Goal: Task Accomplishment & Management: Use online tool/utility

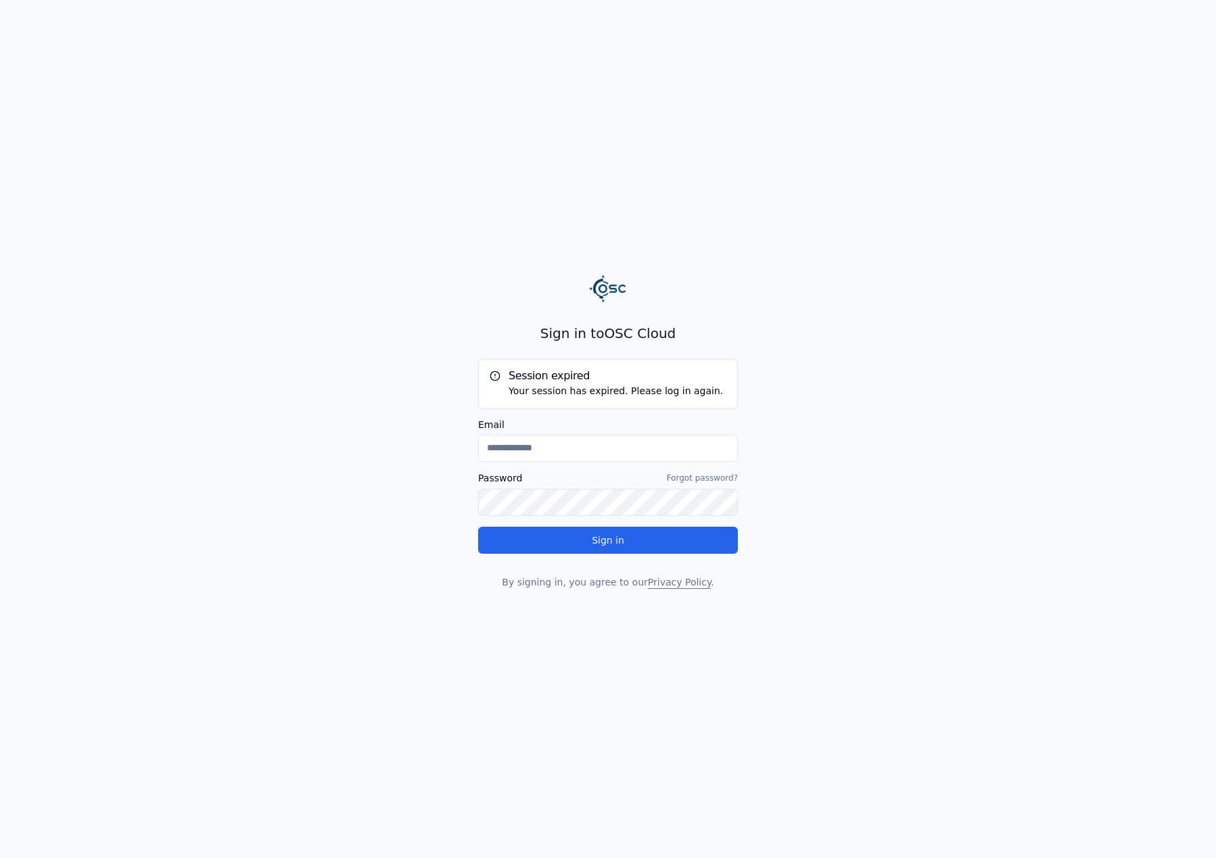
type input "**********"
click at [682, 557] on div "**********" at bounding box center [608, 456] width 260 height 265
click at [674, 547] on button "Sign in" at bounding box center [608, 540] width 260 height 27
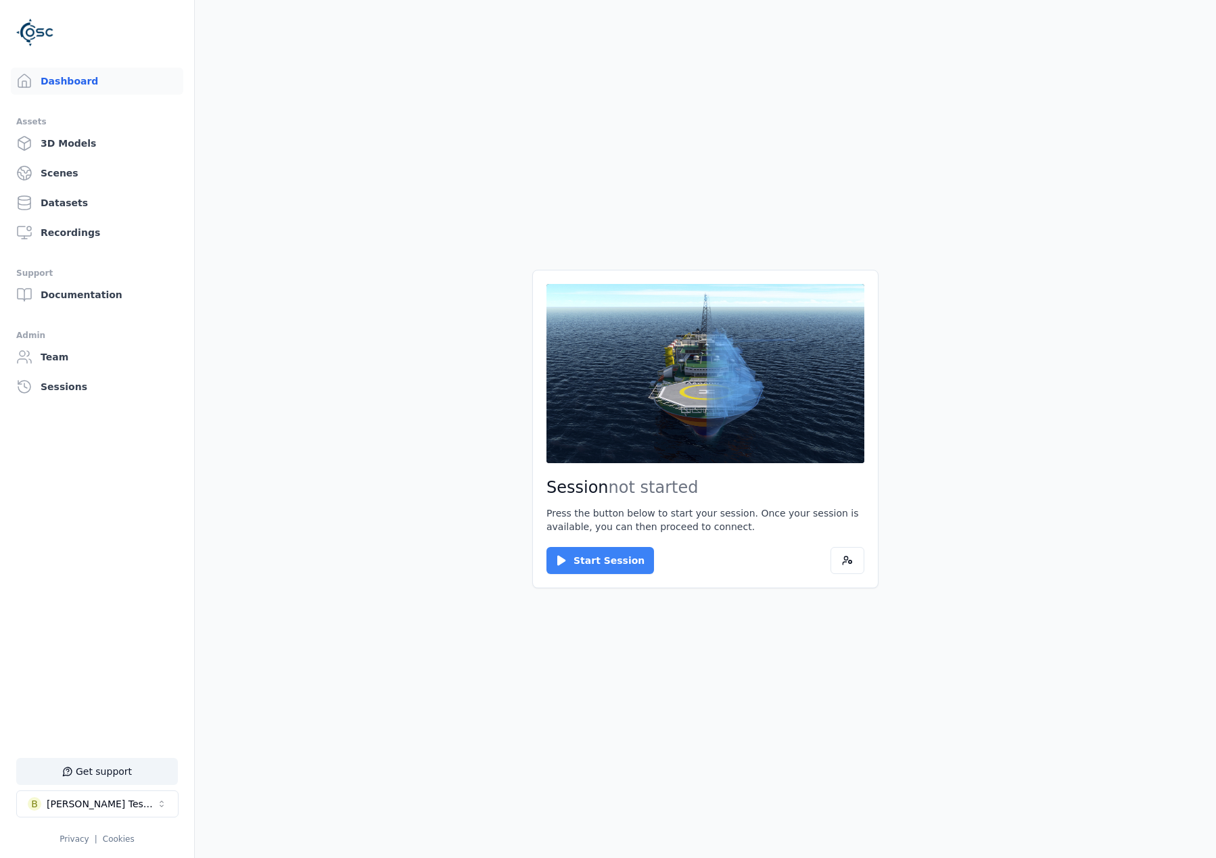
click at [551, 559] on div "Session not started Press the button below to start your session. Once your ses…" at bounding box center [705, 429] width 346 height 318
click at [552, 559] on button "Start Session" at bounding box center [601, 560] width 108 height 27
click at [579, 559] on button "Connect" at bounding box center [578, 560] width 62 height 27
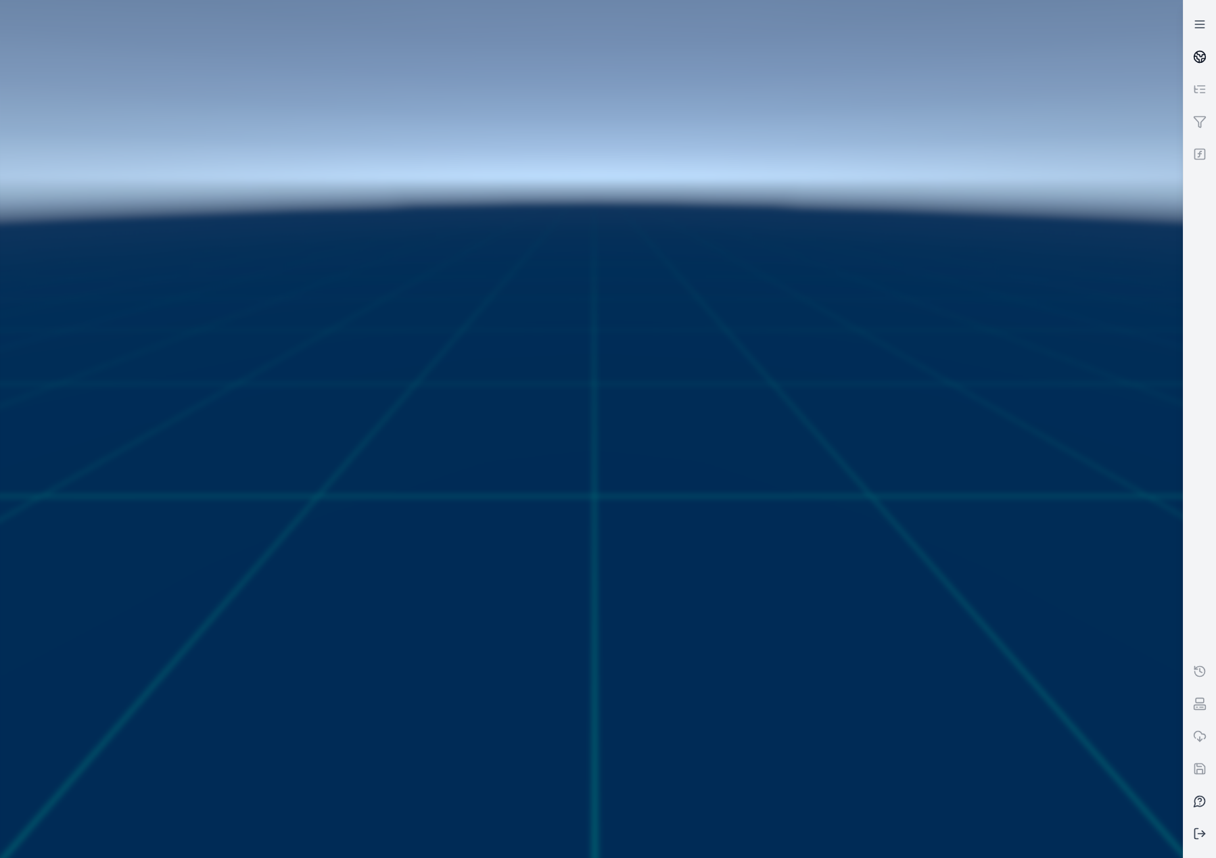
click at [1197, 58] on icon at bounding box center [1200, 57] width 14 height 14
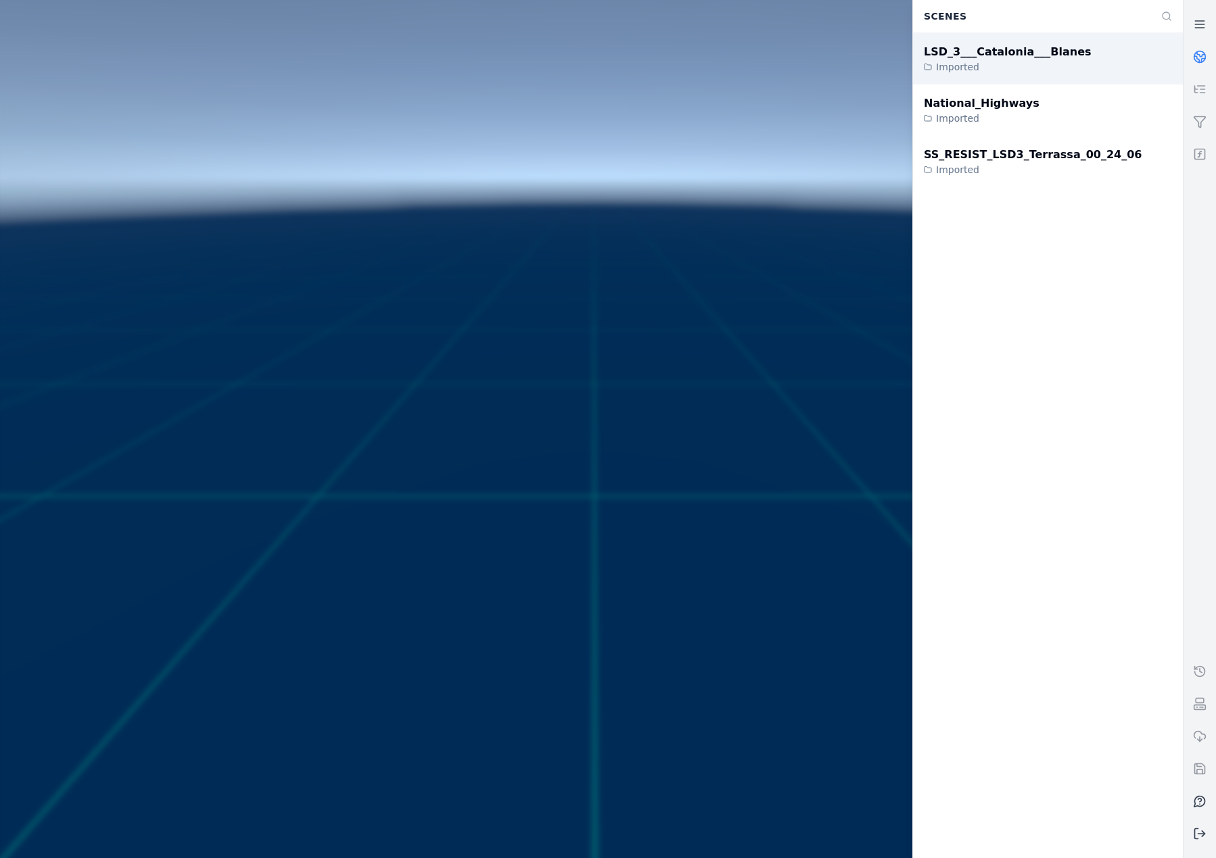
click at [1062, 68] on div "LSD_3___Catalonia___Blanes Imported" at bounding box center [1048, 58] width 270 height 51
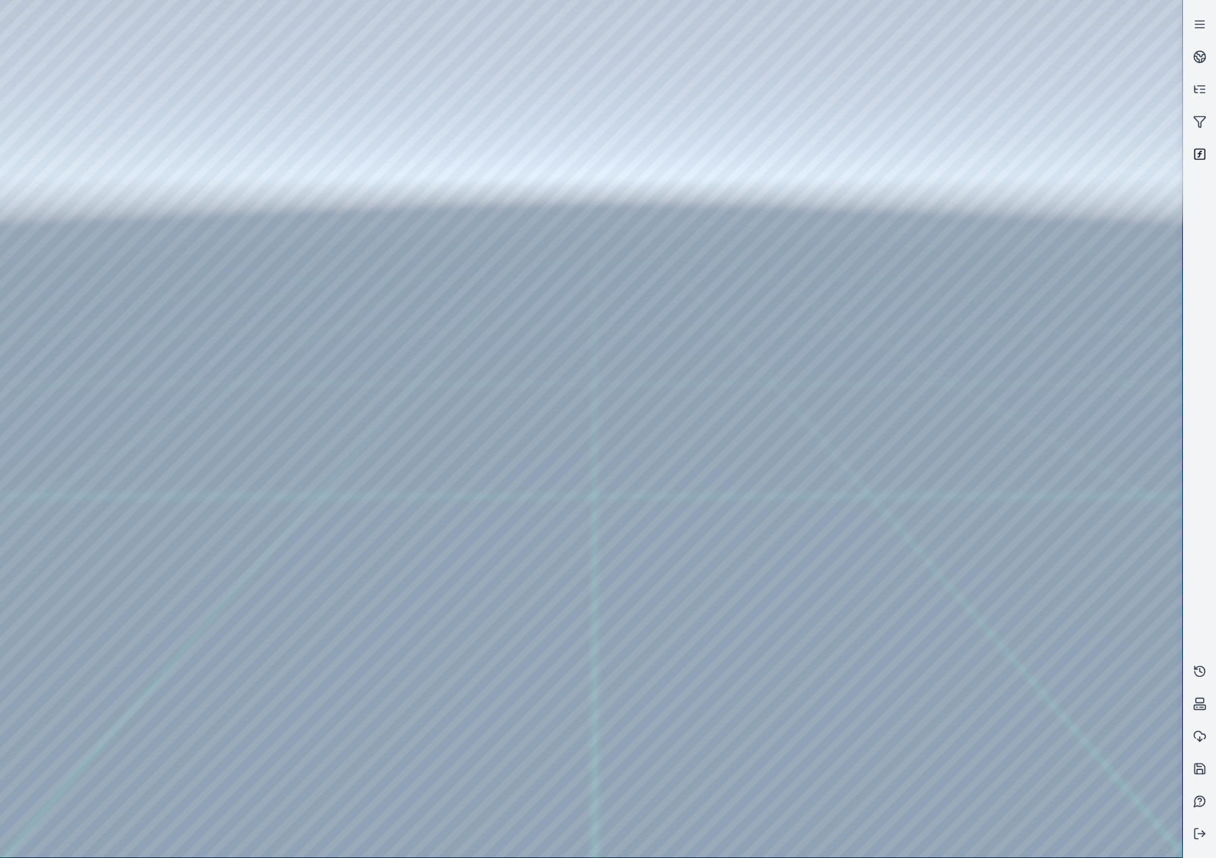
click at [1199, 152] on icon at bounding box center [1200, 154] width 14 height 14
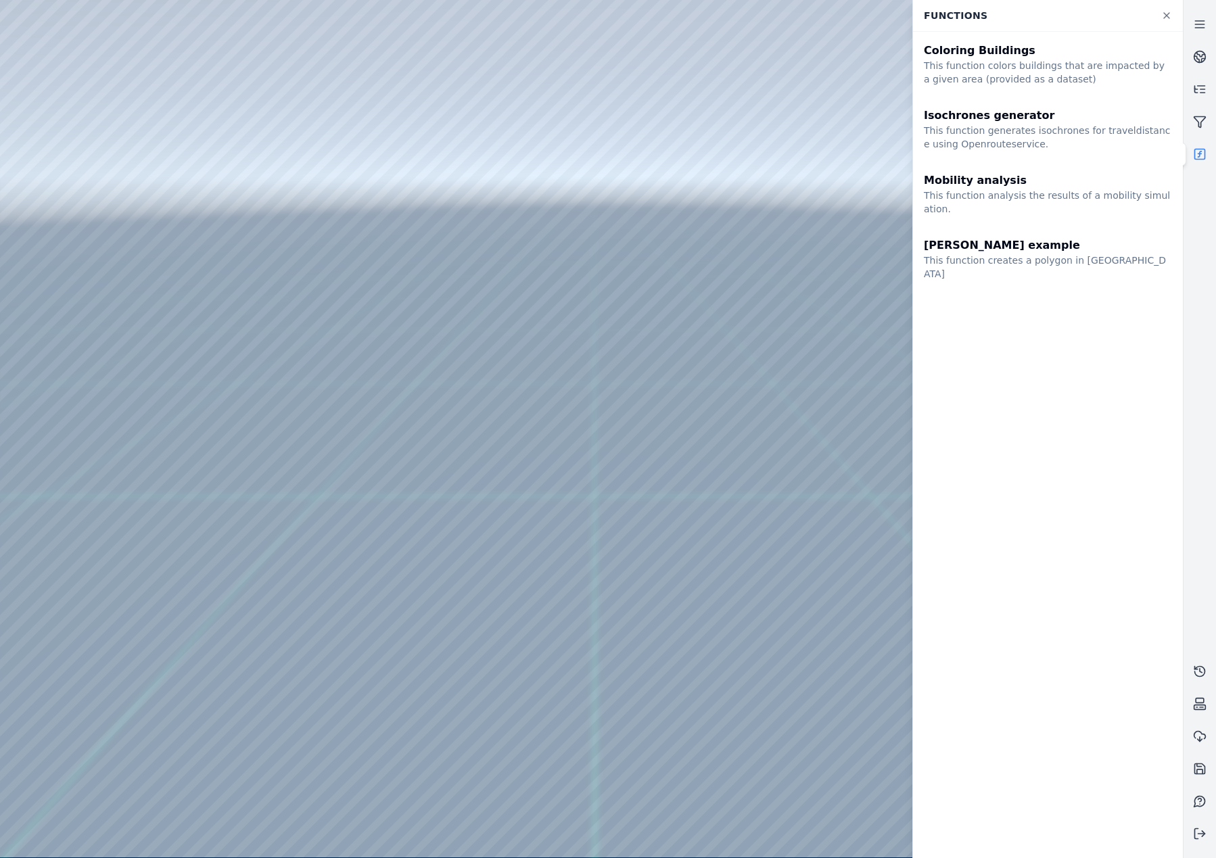
drag, startPoint x: 499, startPoint y: 446, endPoint x: 527, endPoint y: 469, distance: 36.6
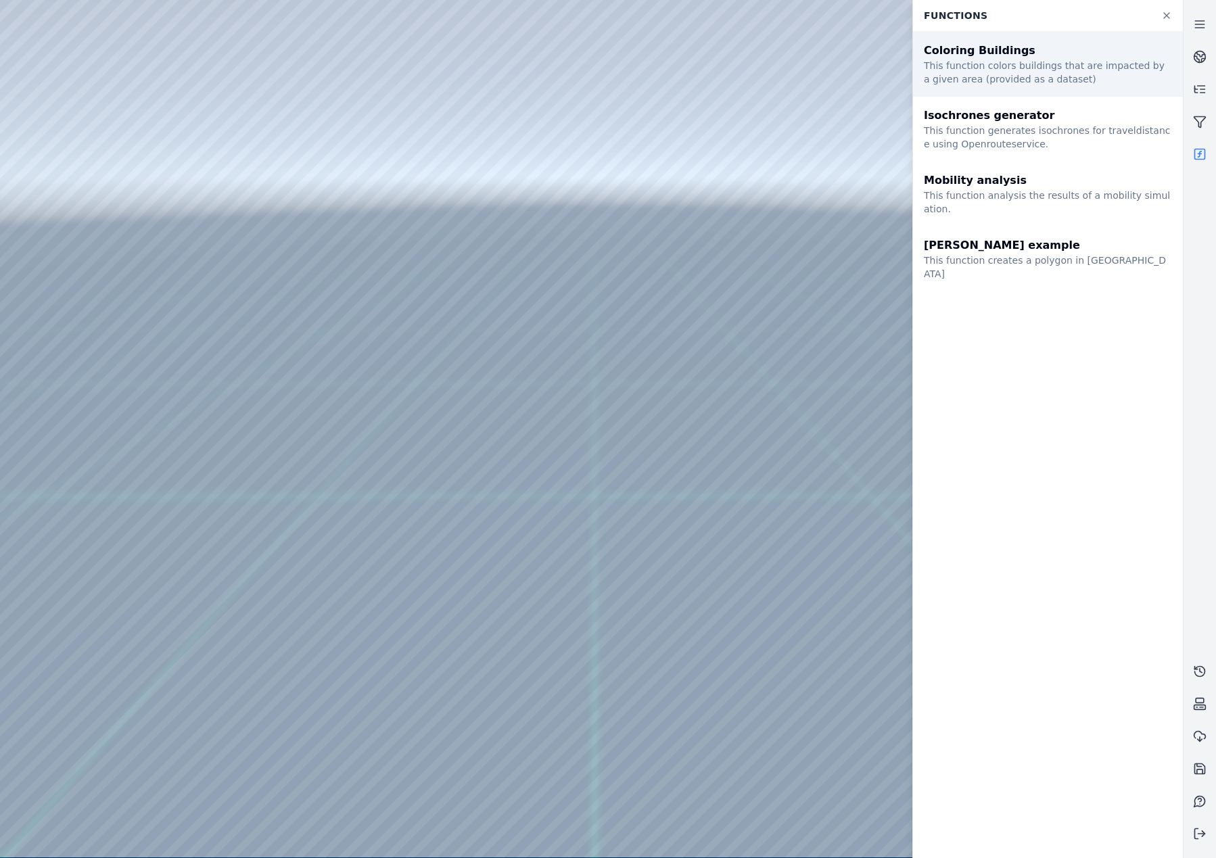
click at [1061, 67] on div "This function colors buildings that are impacted by a given area (provided as a…" at bounding box center [1048, 72] width 248 height 27
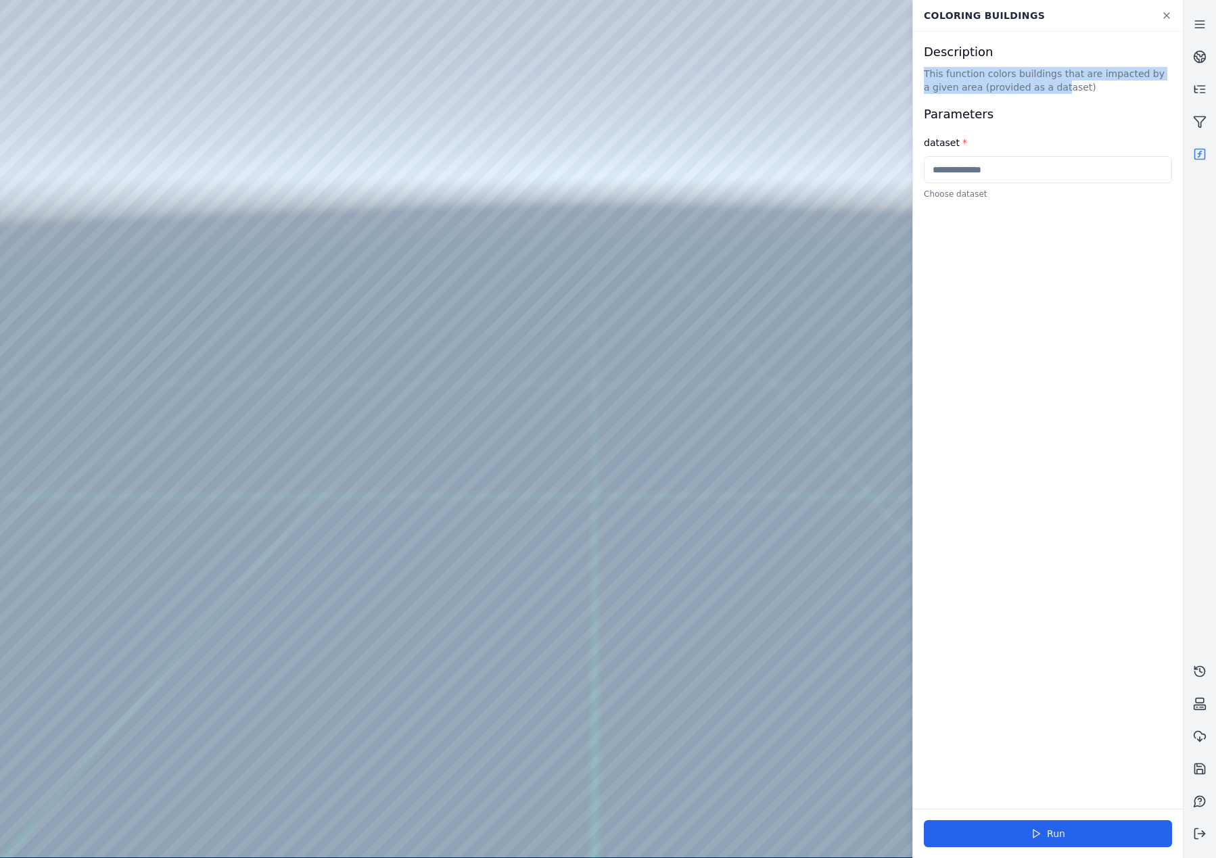
drag, startPoint x: 922, startPoint y: 74, endPoint x: 1021, endPoint y: 82, distance: 99.7
click at [1021, 82] on div "Description This function colors buildings that are impacted by a given area (p…" at bounding box center [1048, 420] width 270 height 777
click at [1054, 85] on p "This function colors buildings that are impacted by a given area (provided as a…" at bounding box center [1048, 80] width 248 height 27
click at [963, 176] on input "text" at bounding box center [1048, 169] width 248 height 27
click at [1169, 5] on link at bounding box center [1166, 15] width 27 height 24
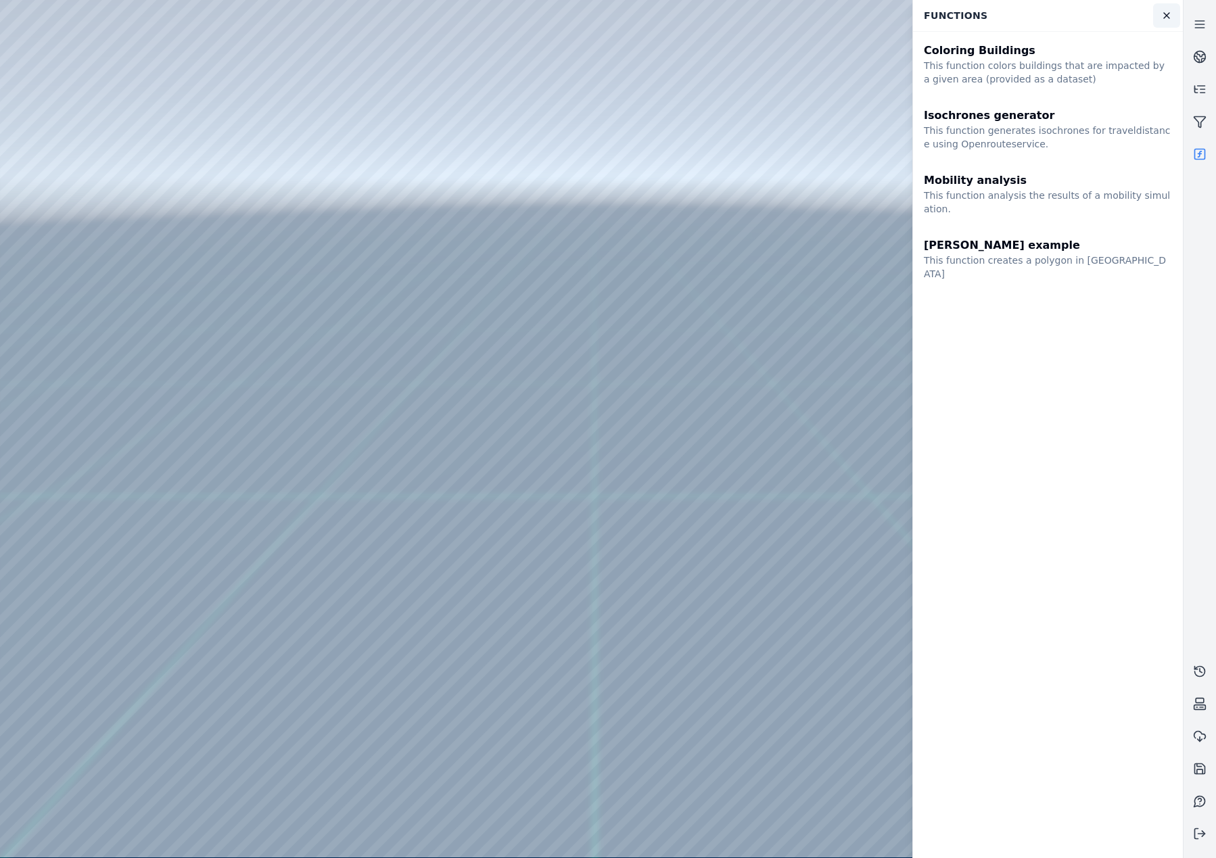
drag, startPoint x: 1171, startPoint y: 23, endPoint x: 1073, endPoint y: 41, distance: 99.0
click at [1170, 23] on link at bounding box center [1166, 15] width 27 height 24
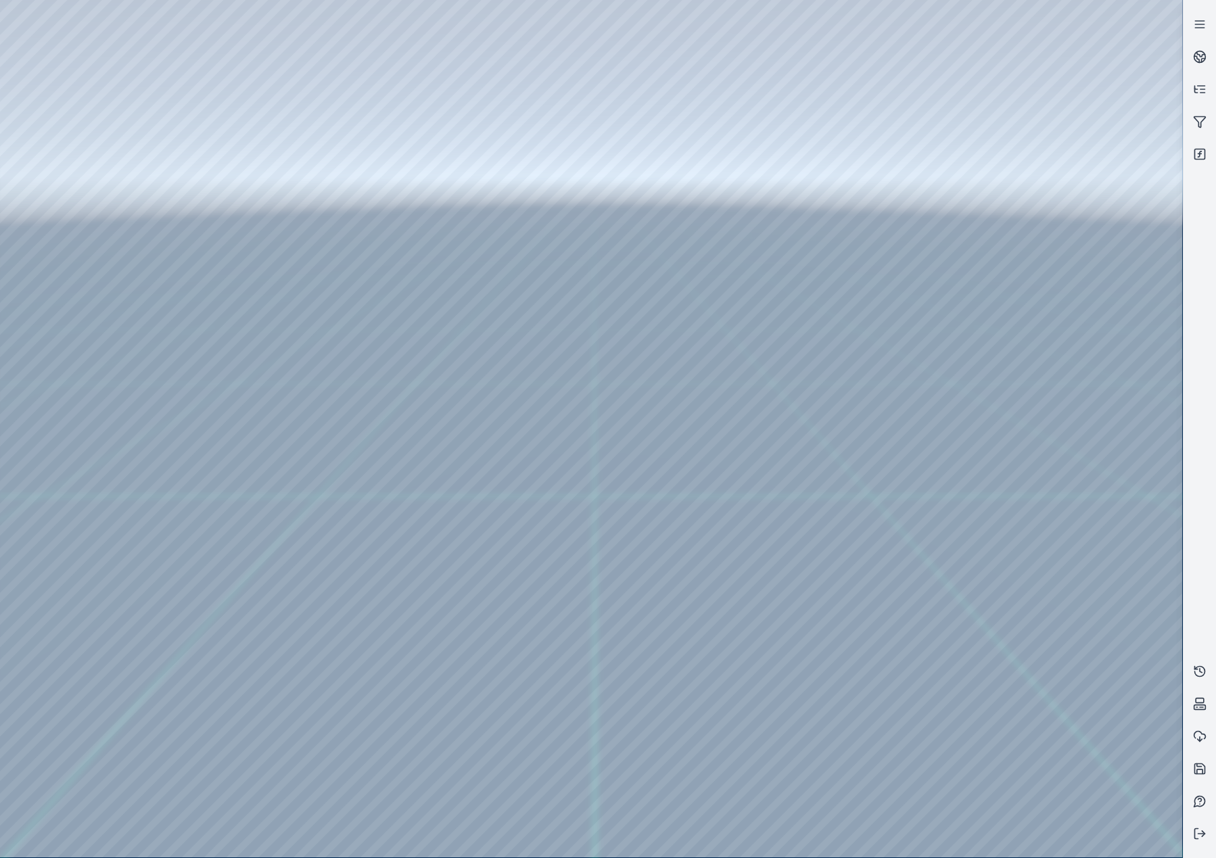
click at [86, 207] on div at bounding box center [591, 429] width 1182 height 858
click at [90, 484] on div at bounding box center [591, 429] width 1182 height 858
click at [296, 248] on div at bounding box center [591, 429] width 1182 height 858
click at [281, 246] on div at bounding box center [591, 429] width 1182 height 858
click at [289, 274] on div at bounding box center [591, 429] width 1182 height 858
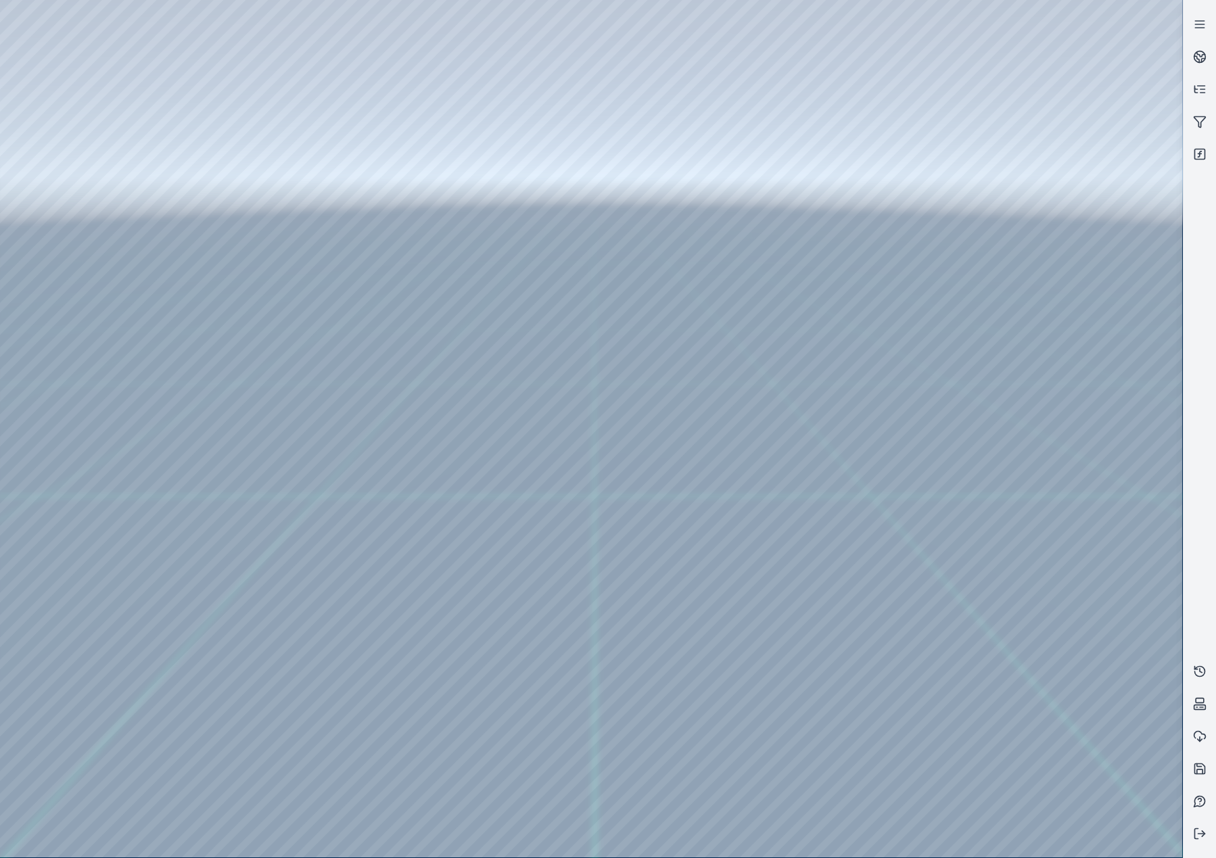
click at [710, 467] on div at bounding box center [591, 429] width 1182 height 858
click at [697, 465] on div at bounding box center [591, 429] width 1182 height 858
click at [160, 168] on div at bounding box center [591, 429] width 1182 height 858
drag, startPoint x: 523, startPoint y: 565, endPoint x: 565, endPoint y: 438, distance: 134.5
drag, startPoint x: 490, startPoint y: 560, endPoint x: 511, endPoint y: 513, distance: 51.8
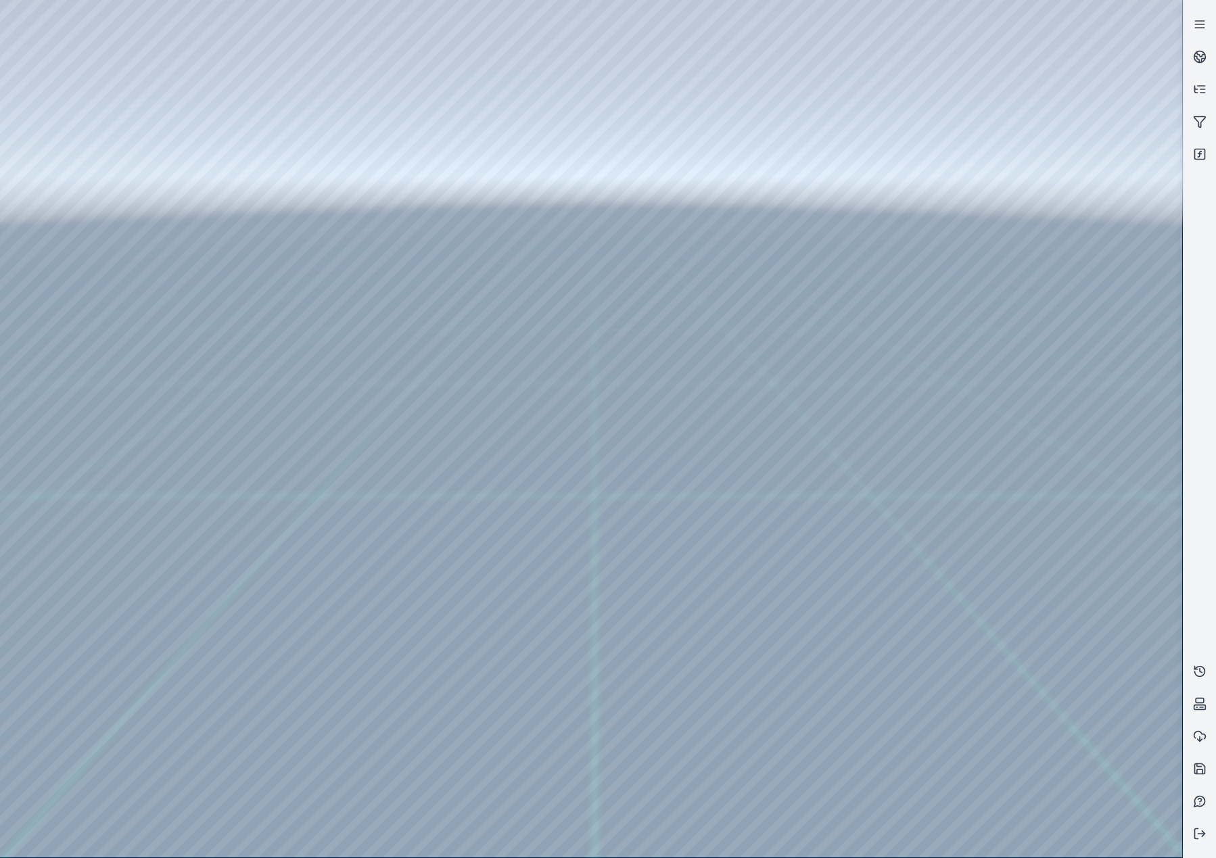
drag, startPoint x: 498, startPoint y: 494, endPoint x: 673, endPoint y: 482, distance: 175.6
drag, startPoint x: 417, startPoint y: 489, endPoint x: 880, endPoint y: 421, distance: 468.2
click at [60, 166] on div at bounding box center [591, 429] width 1182 height 858
click at [64, 172] on div at bounding box center [591, 429] width 1182 height 858
click at [98, 255] on div at bounding box center [591, 429] width 1182 height 858
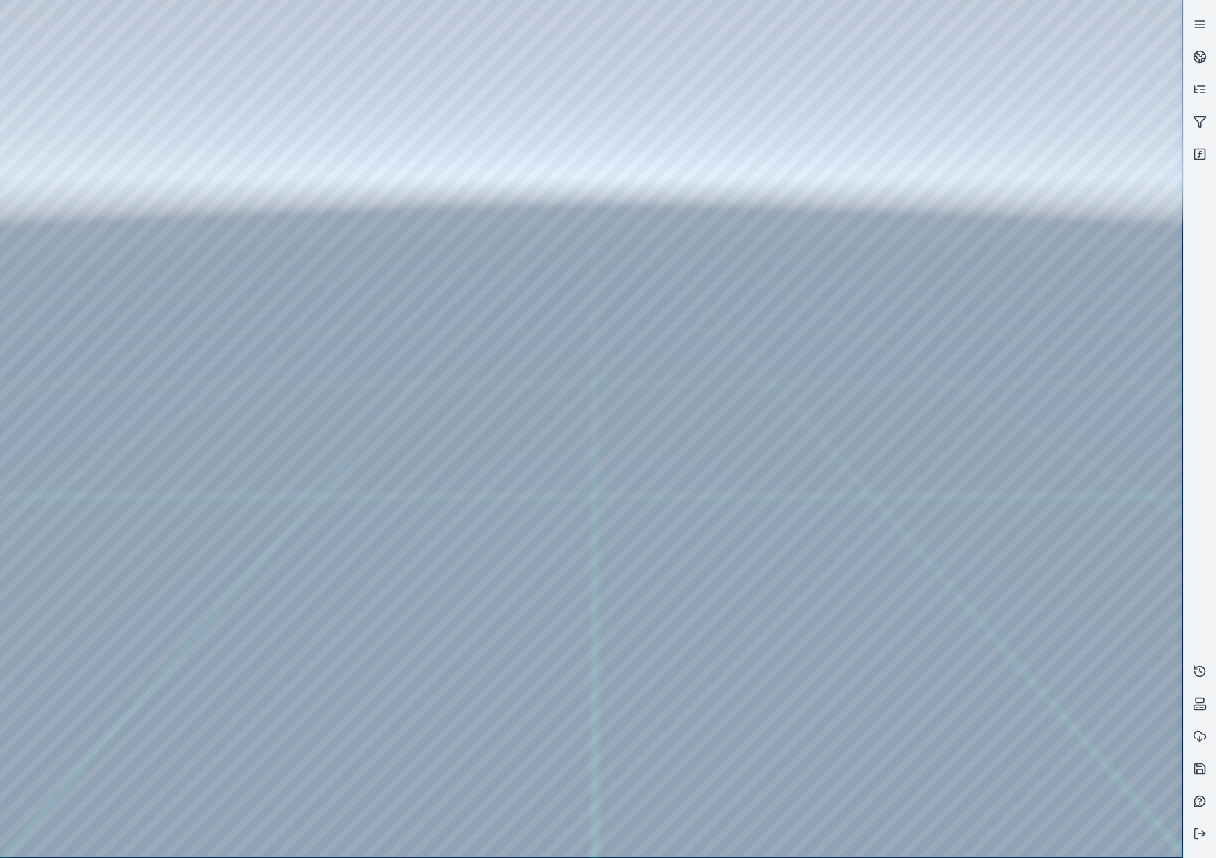
click at [98, 254] on div at bounding box center [591, 429] width 1182 height 858
click at [77, 185] on div at bounding box center [591, 429] width 1182 height 858
click at [4, 68] on div at bounding box center [591, 429] width 1182 height 858
click at [172, 17] on div at bounding box center [591, 429] width 1182 height 858
click at [496, 122] on div at bounding box center [591, 429] width 1182 height 858
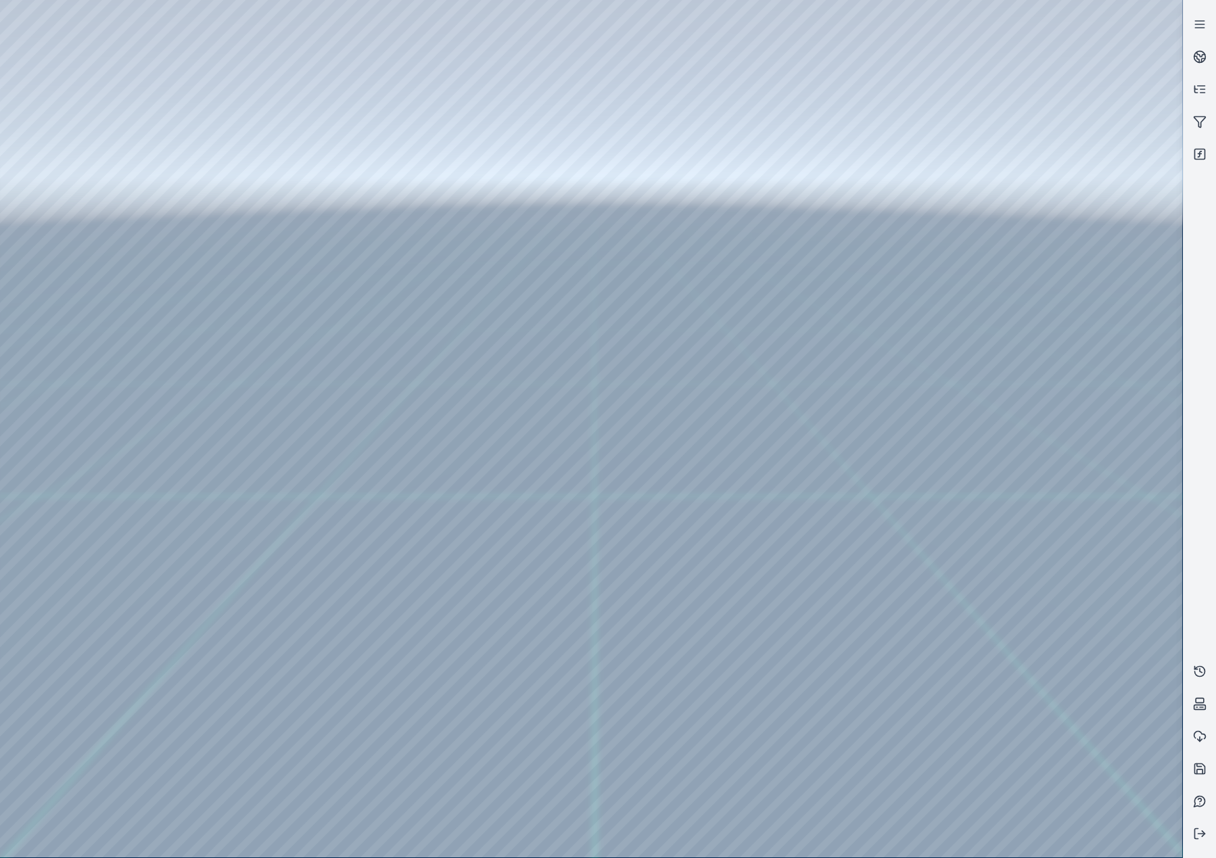
click at [438, 120] on div at bounding box center [591, 429] width 1182 height 858
click at [444, 116] on div at bounding box center [591, 429] width 1182 height 858
click at [415, 120] on div at bounding box center [591, 429] width 1182 height 858
click at [384, 124] on div at bounding box center [591, 429] width 1182 height 858
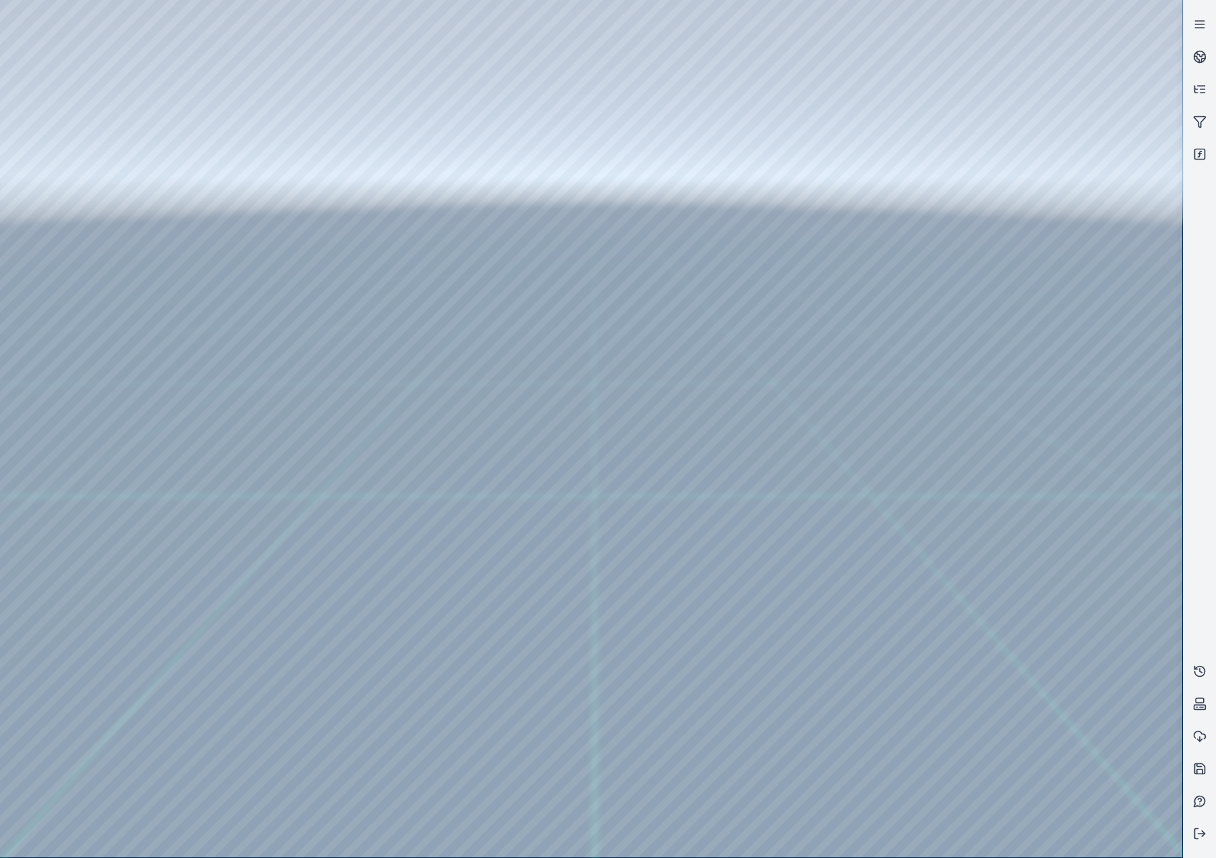
click at [384, 124] on div at bounding box center [591, 429] width 1182 height 858
click at [469, 96] on div at bounding box center [591, 429] width 1182 height 858
click at [428, 120] on div at bounding box center [591, 429] width 1182 height 858
click at [376, 124] on div at bounding box center [591, 429] width 1182 height 858
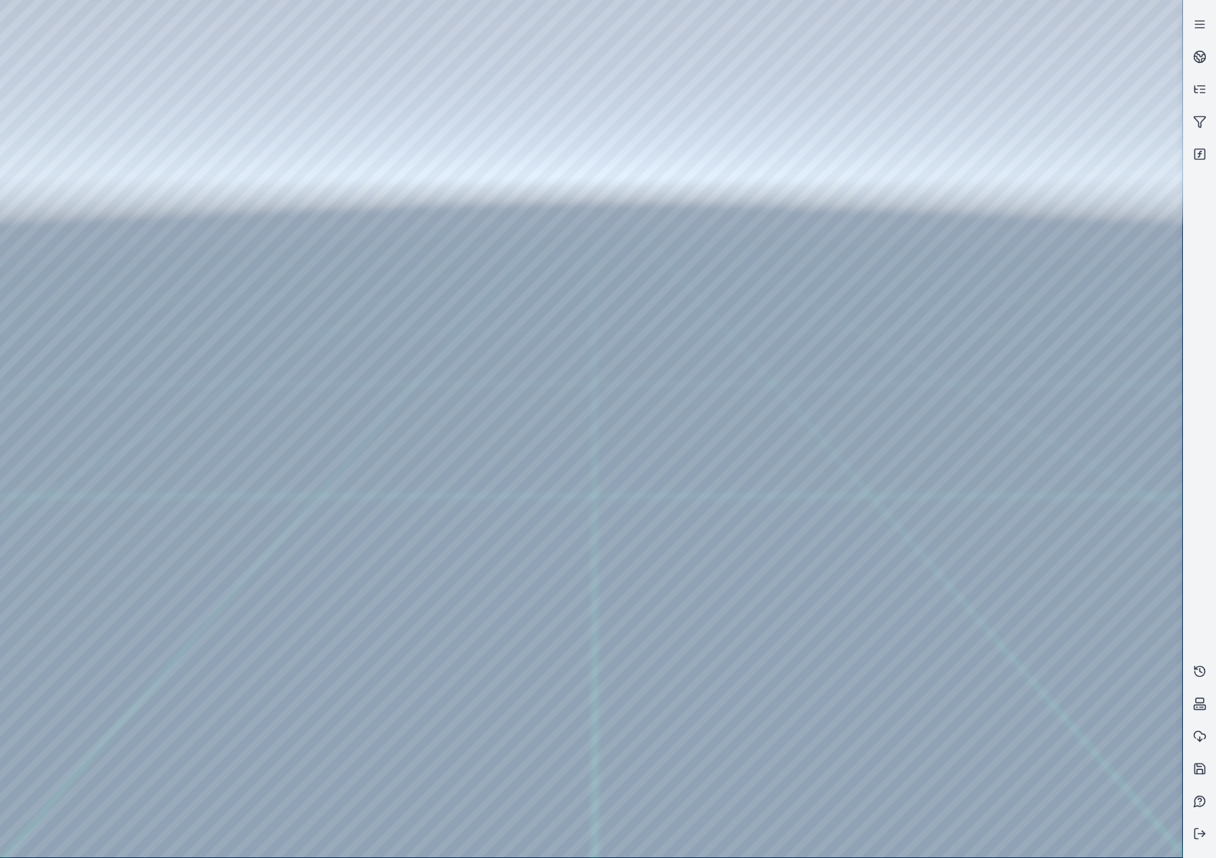
click at [412, 154] on div at bounding box center [591, 429] width 1182 height 858
click at [495, 126] on div at bounding box center [591, 429] width 1182 height 858
click at [691, 106] on div at bounding box center [591, 429] width 1182 height 858
click at [473, 66] on div at bounding box center [591, 429] width 1182 height 858
drag, startPoint x: 519, startPoint y: 437, endPoint x: 522, endPoint y: 422, distance: 15.1
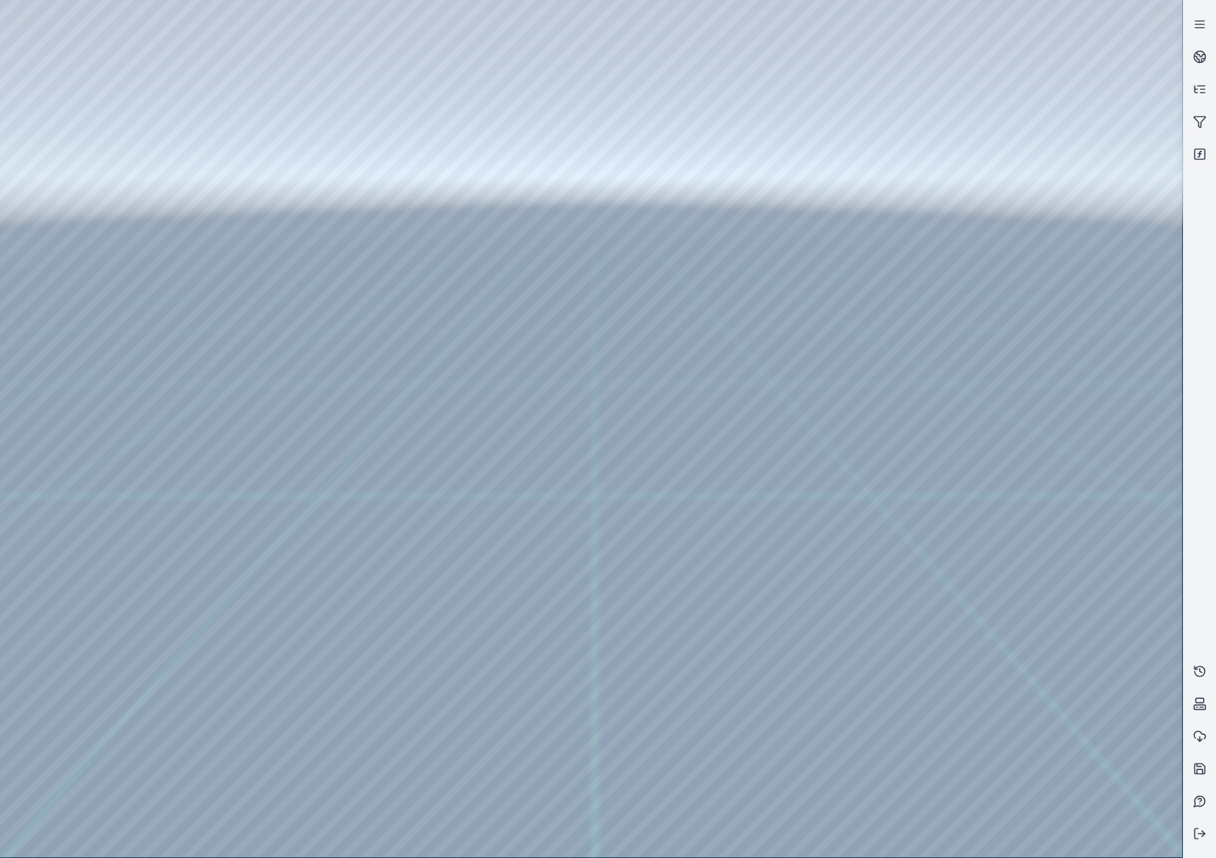
click at [331, 169] on div at bounding box center [591, 429] width 1182 height 858
click at [423, 121] on div at bounding box center [591, 429] width 1182 height 858
click at [488, 124] on div at bounding box center [591, 429] width 1182 height 858
click at [494, 124] on div at bounding box center [591, 429] width 1182 height 858
click at [494, 123] on div at bounding box center [591, 429] width 1182 height 858
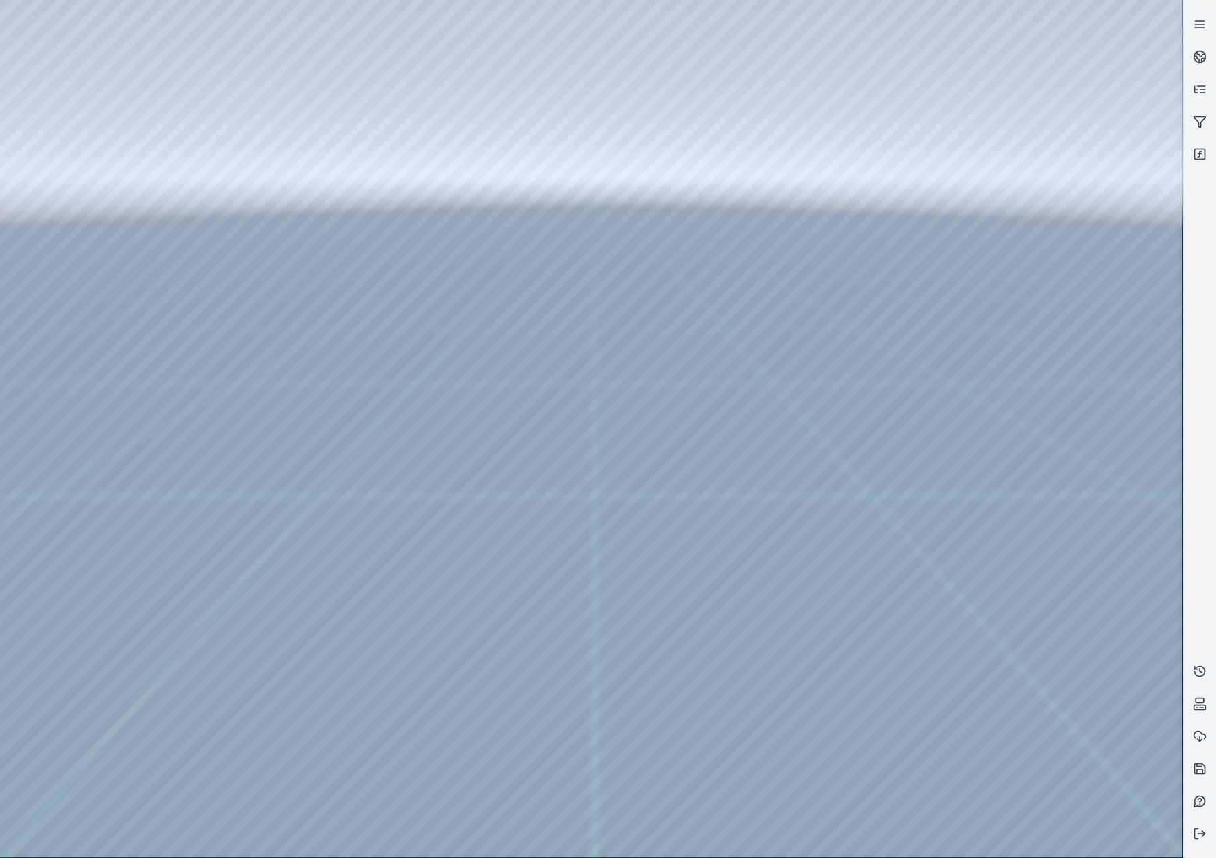
click at [494, 123] on div at bounding box center [591, 429] width 1182 height 858
click at [1196, 833] on icon at bounding box center [1200, 834] width 14 height 14
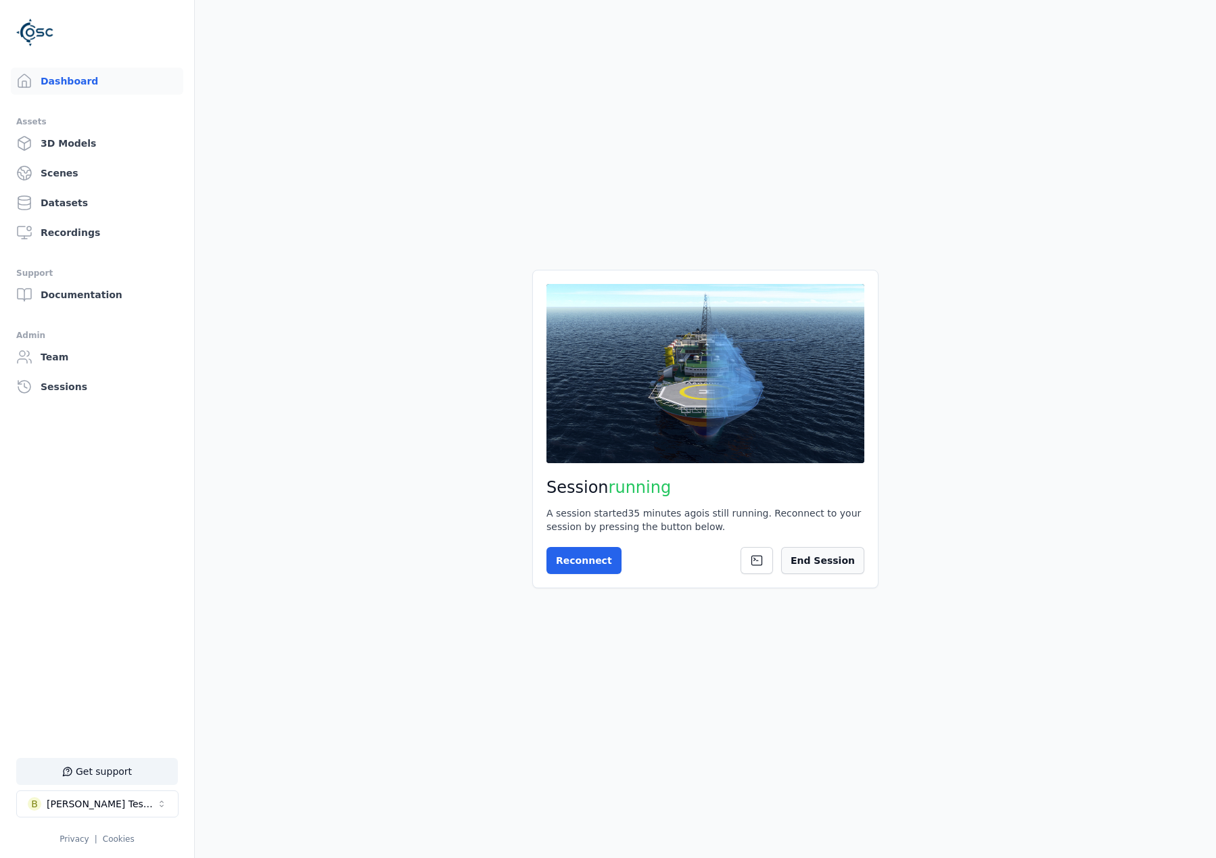
click at [849, 572] on button "End Session" at bounding box center [822, 560] width 83 height 27
drag, startPoint x: 599, startPoint y: 577, endPoint x: 596, endPoint y: 565, distance: 11.8
click at [599, 576] on div "Session not started Press the button below to start your session. Once your ses…" at bounding box center [705, 429] width 346 height 318
click at [596, 565] on button "Start Session" at bounding box center [601, 560] width 108 height 27
click at [577, 547] on button "Connect" at bounding box center [578, 560] width 62 height 27
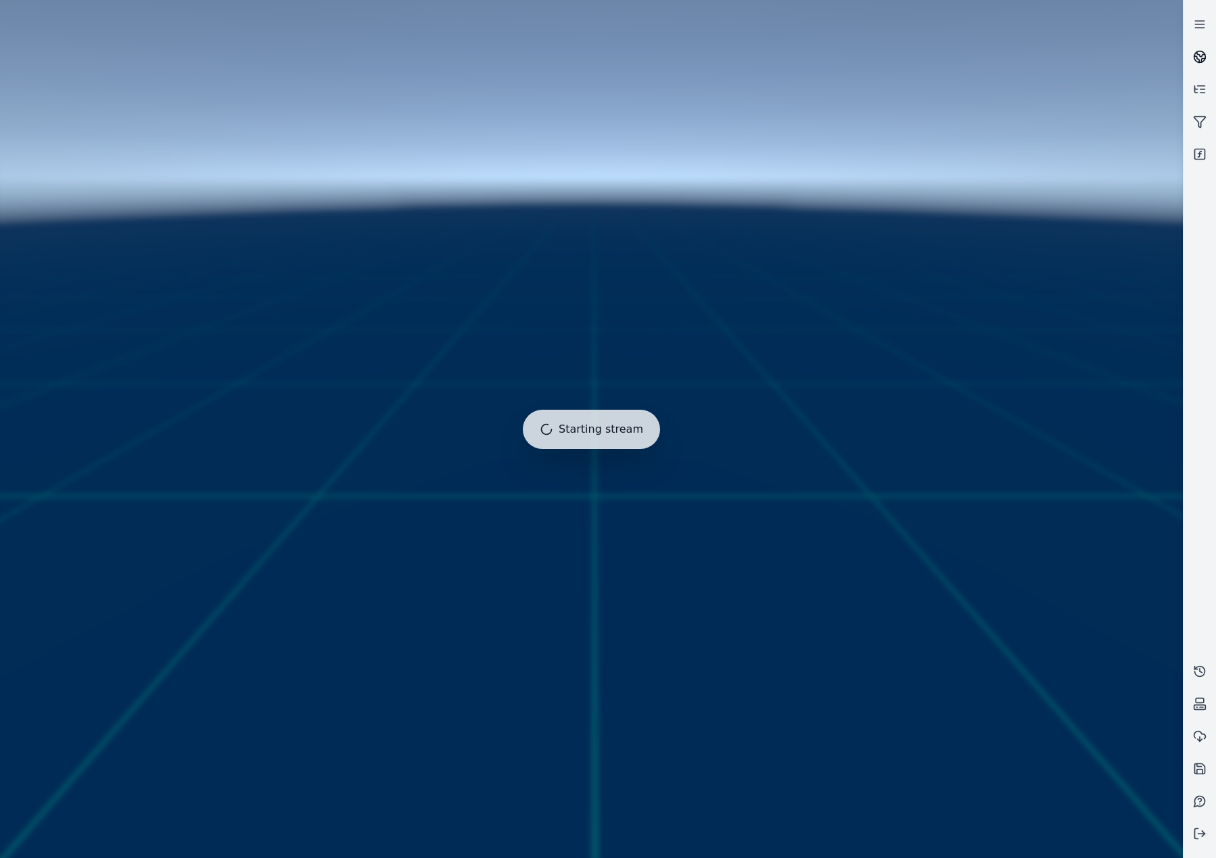
click at [1201, 54] on icon at bounding box center [1200, 57] width 14 height 14
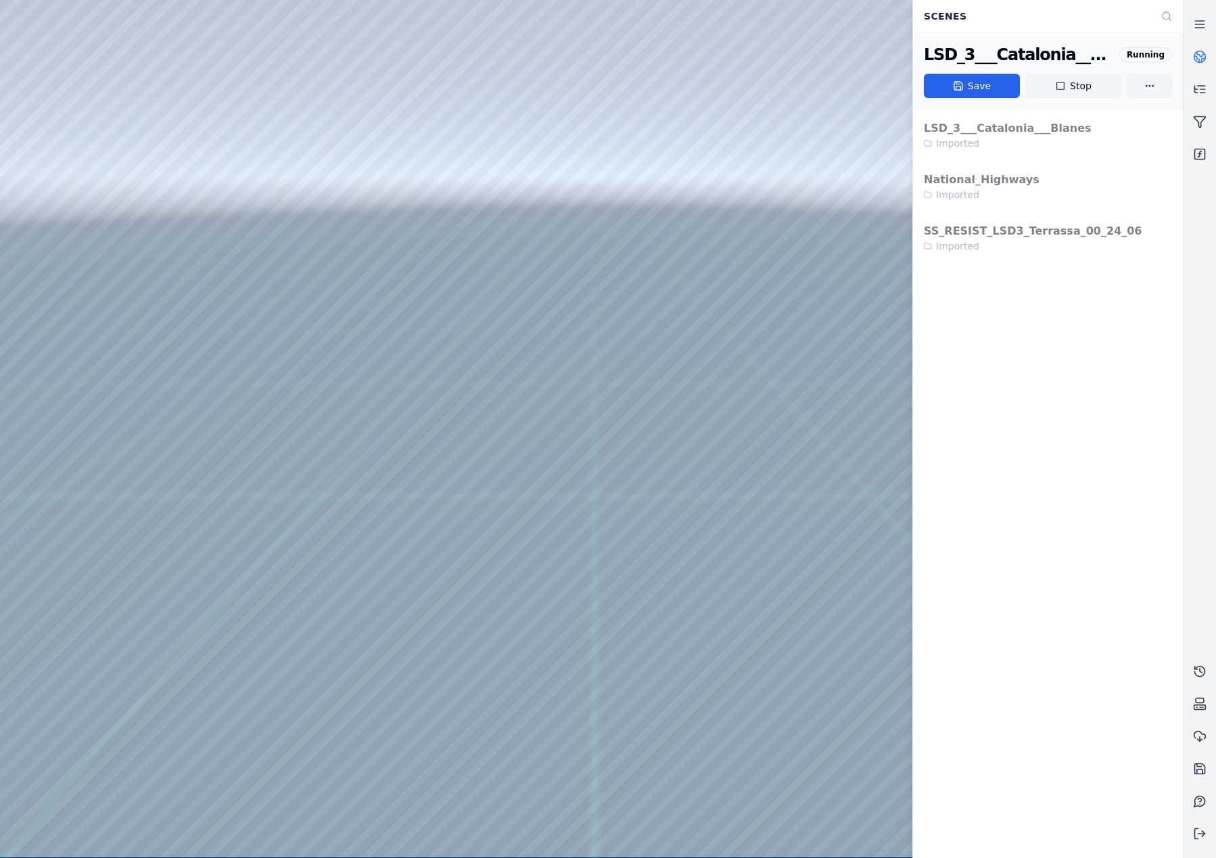
drag, startPoint x: 513, startPoint y: 444, endPoint x: 511, endPoint y: 458, distance: 14.3
click at [53, 172] on div at bounding box center [591, 429] width 1182 height 858
click at [87, 251] on div at bounding box center [591, 429] width 1182 height 858
click at [1082, 82] on button "Stop" at bounding box center [1073, 86] width 96 height 24
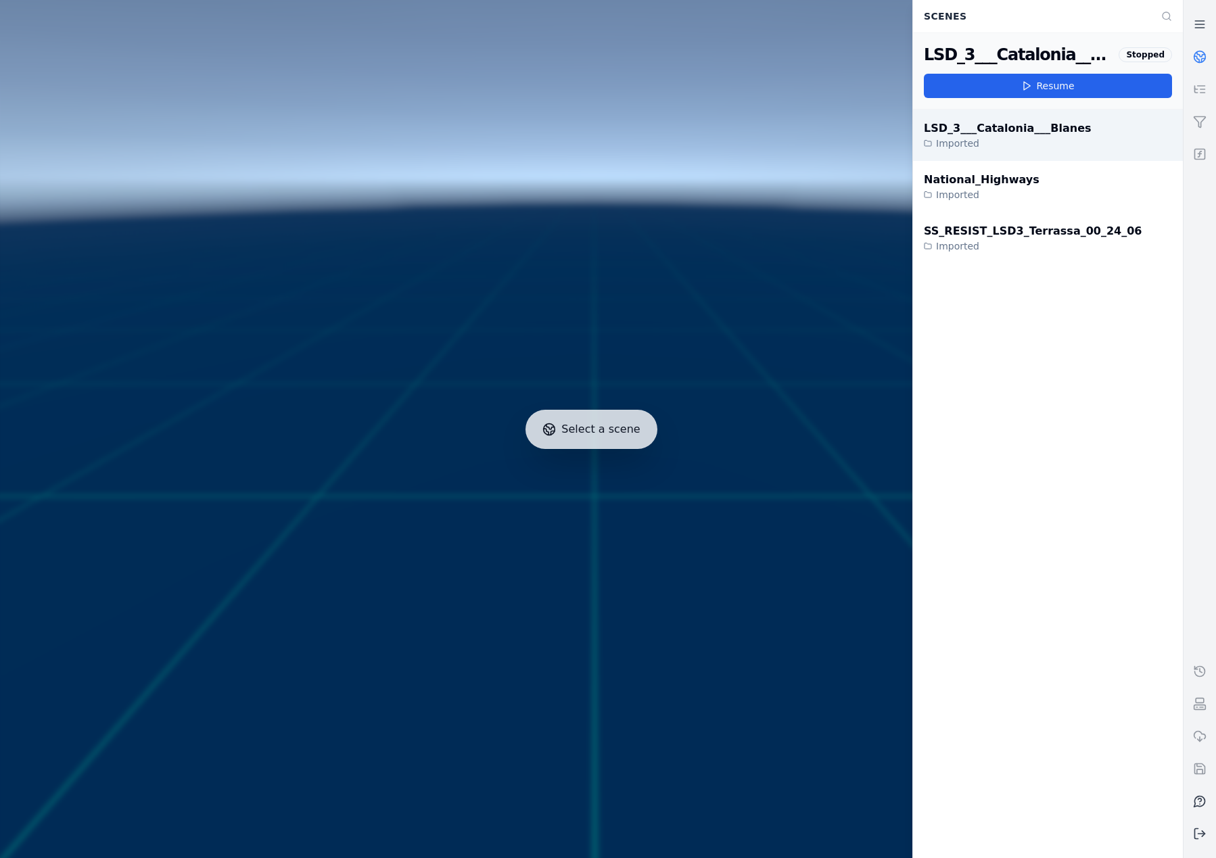
click at [1019, 133] on div "LSD_3___Catalonia___Blanes" at bounding box center [1008, 128] width 168 height 16
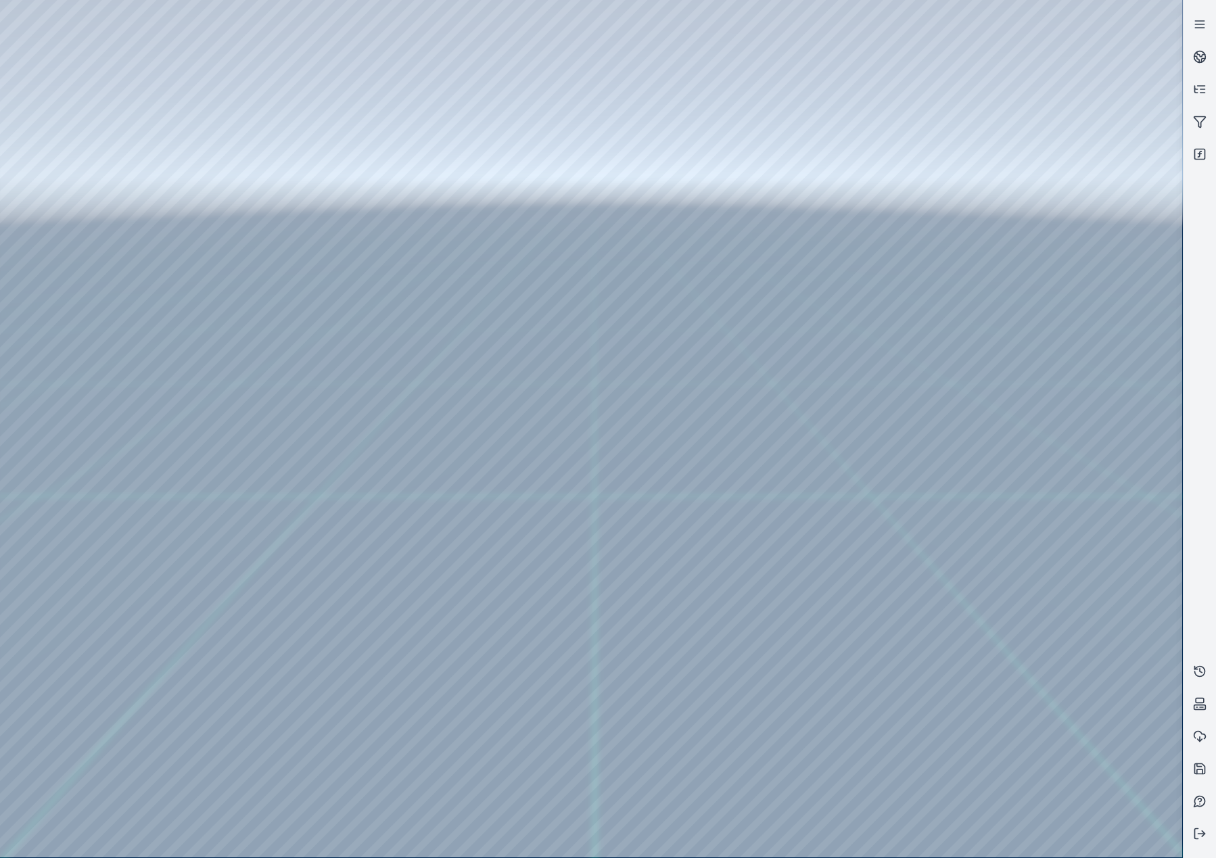
drag, startPoint x: 655, startPoint y: 589, endPoint x: 689, endPoint y: 488, distance: 106.7
click at [1193, 157] on icon at bounding box center [1200, 154] width 14 height 14
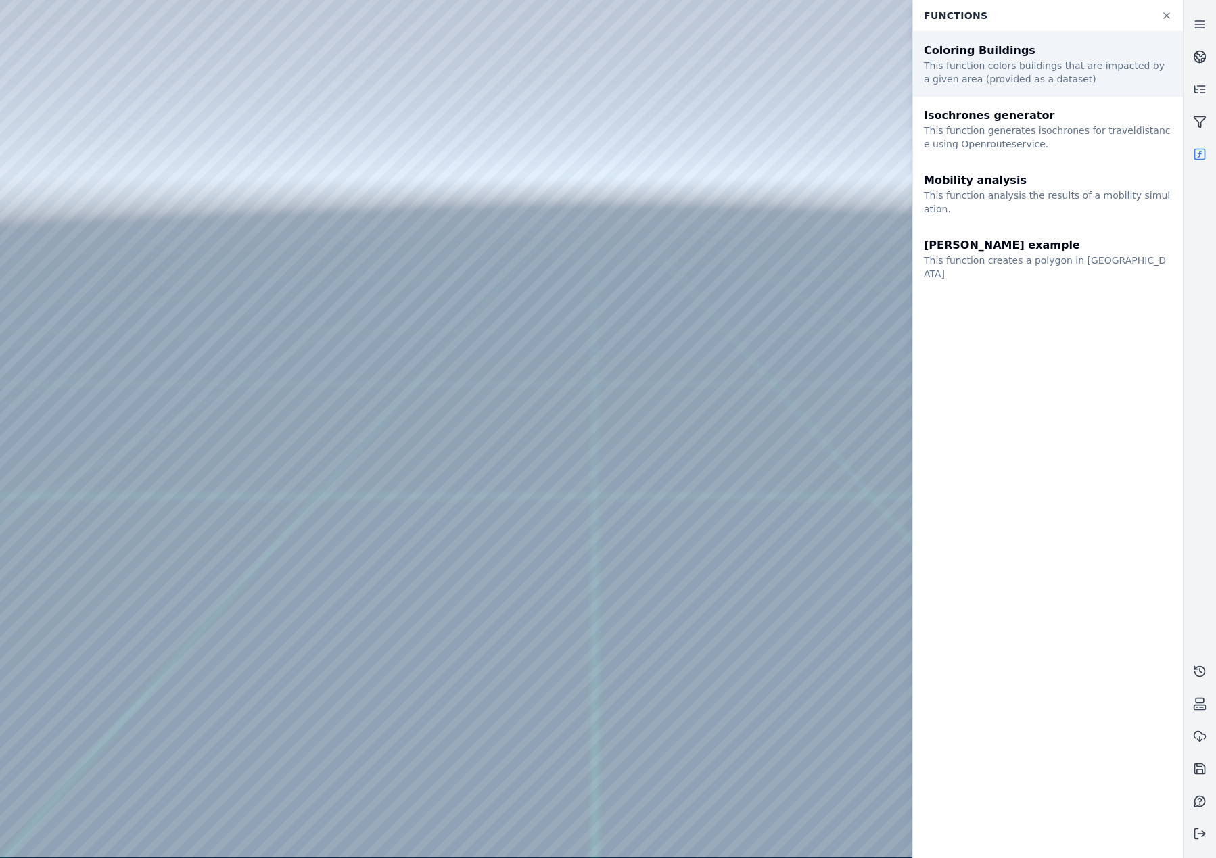
click at [1001, 71] on div "This function colors buildings that are impacted by a given area (provided as a…" at bounding box center [1048, 72] width 248 height 27
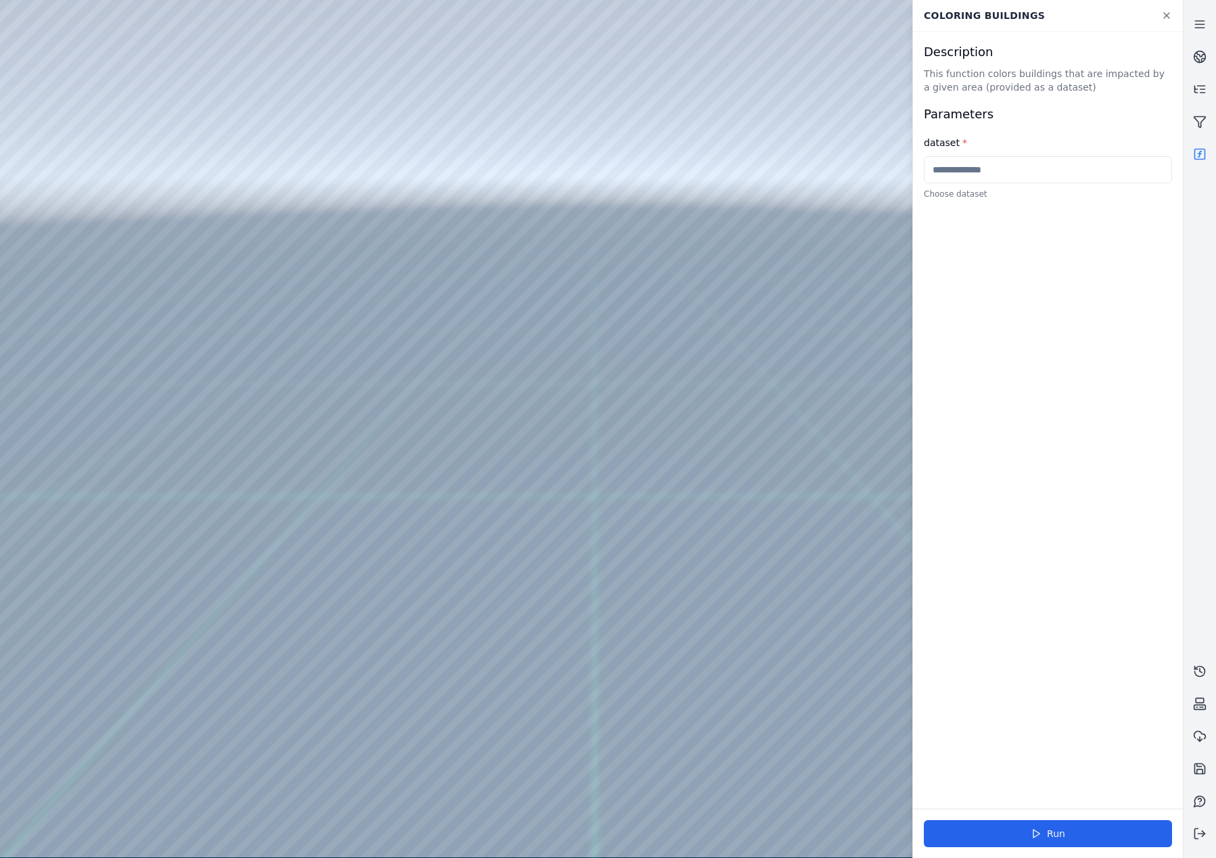
click at [82, 273] on div at bounding box center [591, 429] width 1182 height 858
click at [76, 238] on div at bounding box center [591, 429] width 1182 height 858
click at [396, 241] on div at bounding box center [591, 429] width 1182 height 858
drag, startPoint x: 530, startPoint y: 479, endPoint x: 665, endPoint y: 530, distance: 144.7
click at [388, 246] on div at bounding box center [591, 429] width 1182 height 858
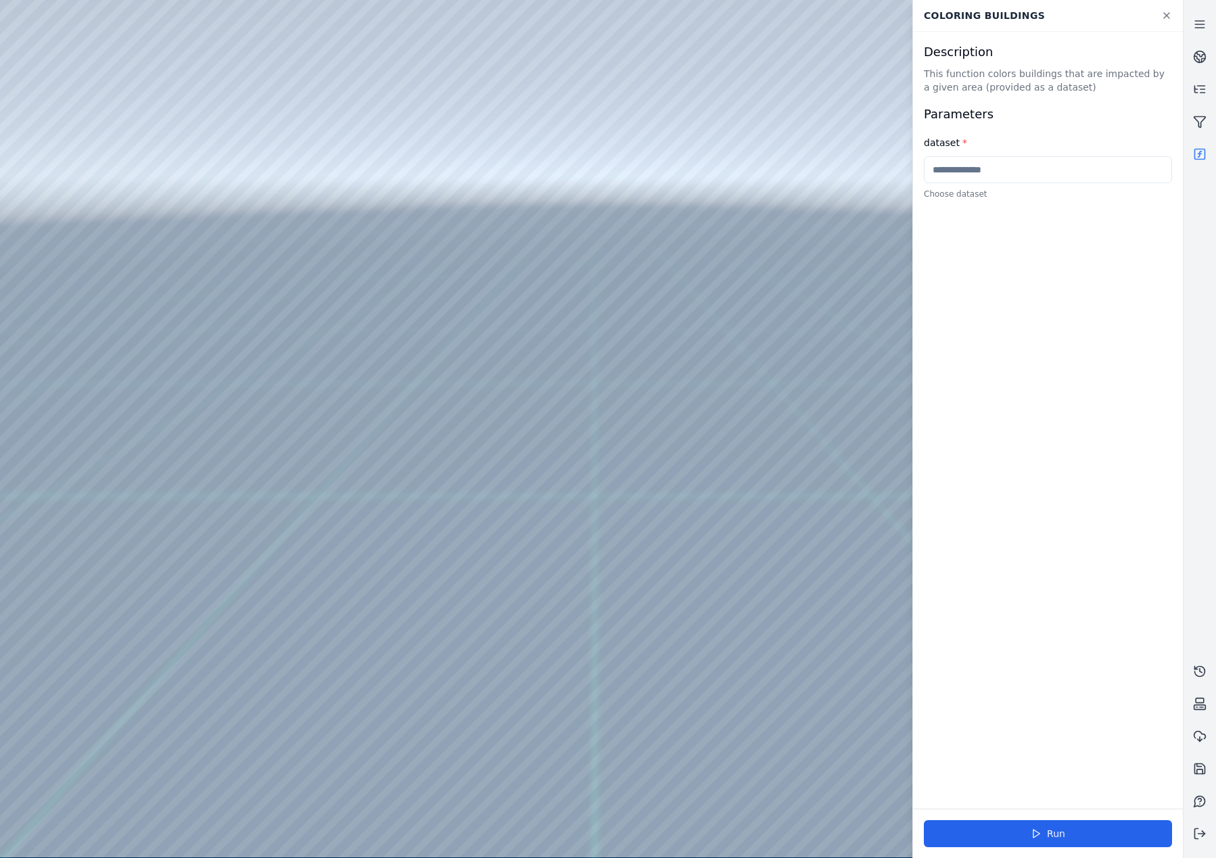
click at [175, 256] on div at bounding box center [591, 429] width 1182 height 858
click at [389, 660] on div at bounding box center [591, 429] width 1182 height 858
click at [381, 687] on div at bounding box center [591, 429] width 1182 height 858
click at [384, 686] on div at bounding box center [591, 429] width 1182 height 858
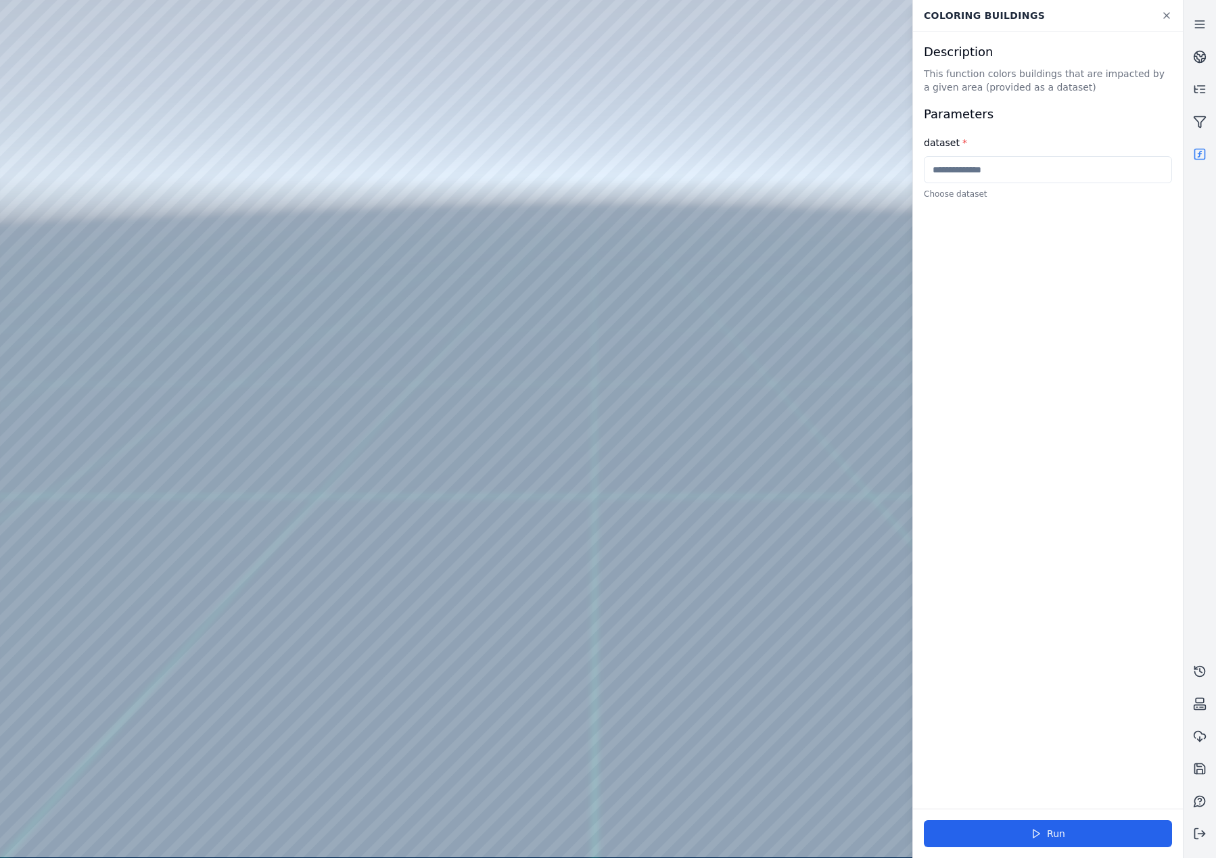
click at [384, 718] on div at bounding box center [591, 429] width 1182 height 858
click at [384, 720] on div at bounding box center [591, 429] width 1182 height 858
click at [381, 749] on div at bounding box center [591, 429] width 1182 height 858
click at [394, 751] on div at bounding box center [591, 429] width 1182 height 858
click at [395, 683] on div at bounding box center [591, 429] width 1182 height 858
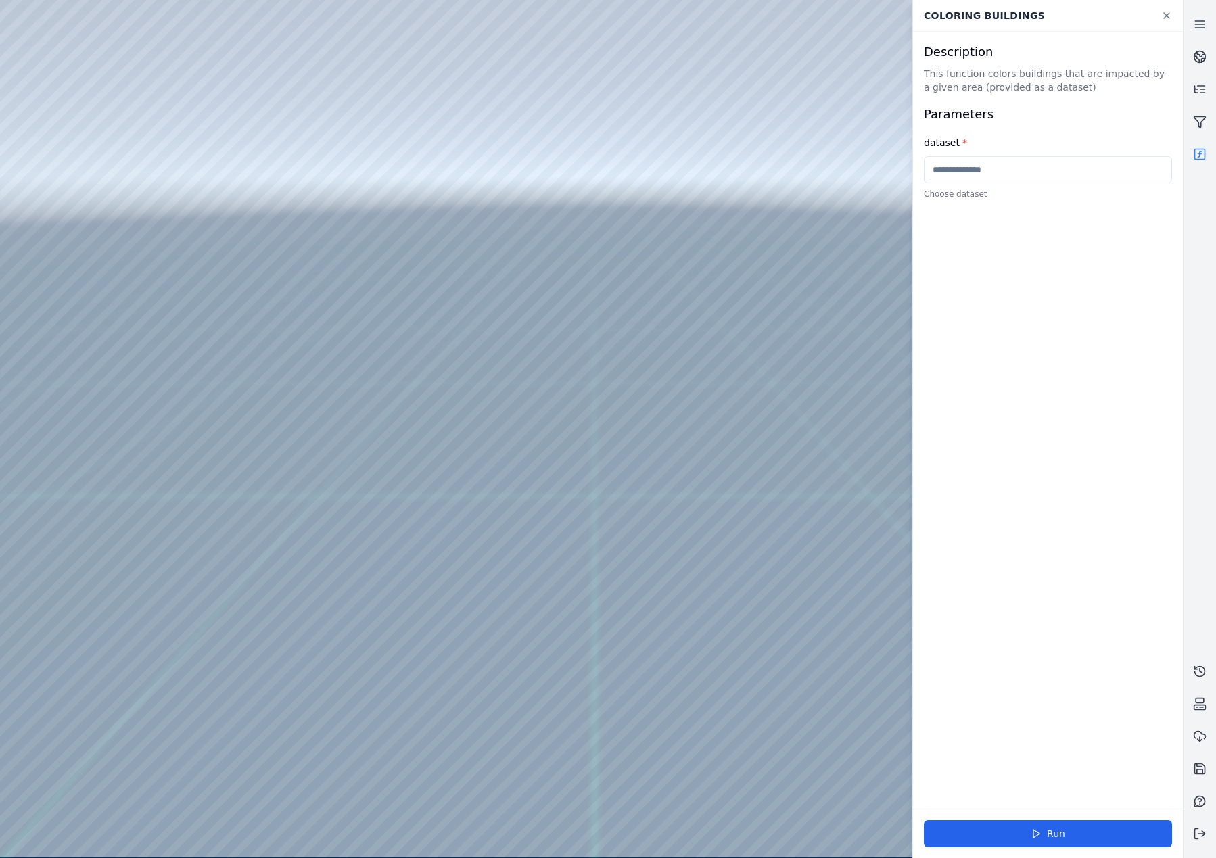
drag, startPoint x: 586, startPoint y: 559, endPoint x: 595, endPoint y: 556, distance: 9.4
click at [301, 689] on div at bounding box center [591, 429] width 1182 height 858
click at [349, 691] on div at bounding box center [591, 429] width 1182 height 858
click at [353, 706] on div at bounding box center [591, 429] width 1182 height 858
click at [300, 687] on div at bounding box center [591, 429] width 1182 height 858
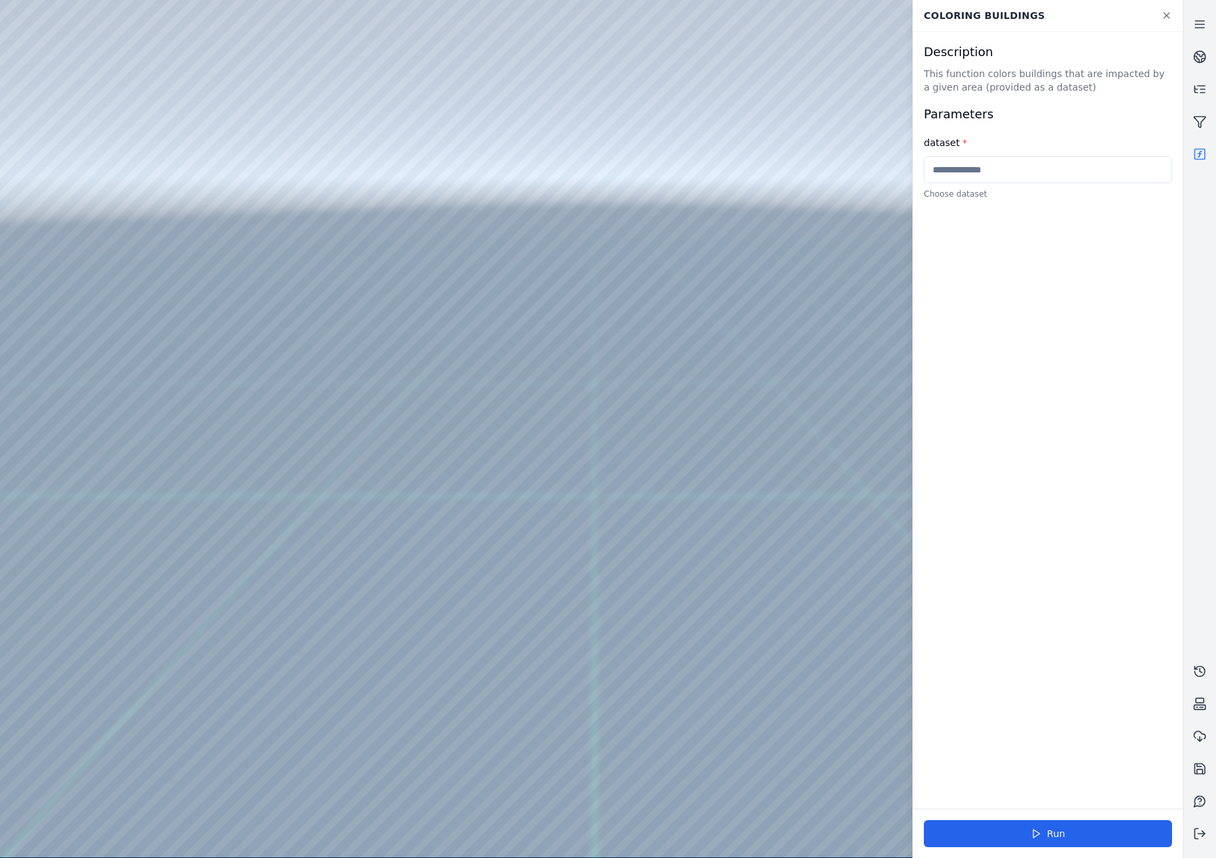
click at [86, 358] on div at bounding box center [591, 429] width 1182 height 858
click at [115, 275] on div at bounding box center [591, 429] width 1182 height 858
click at [403, 55] on div at bounding box center [591, 429] width 1182 height 858
click at [273, 179] on div at bounding box center [591, 429] width 1182 height 858
click at [274, 158] on div at bounding box center [591, 429] width 1182 height 858
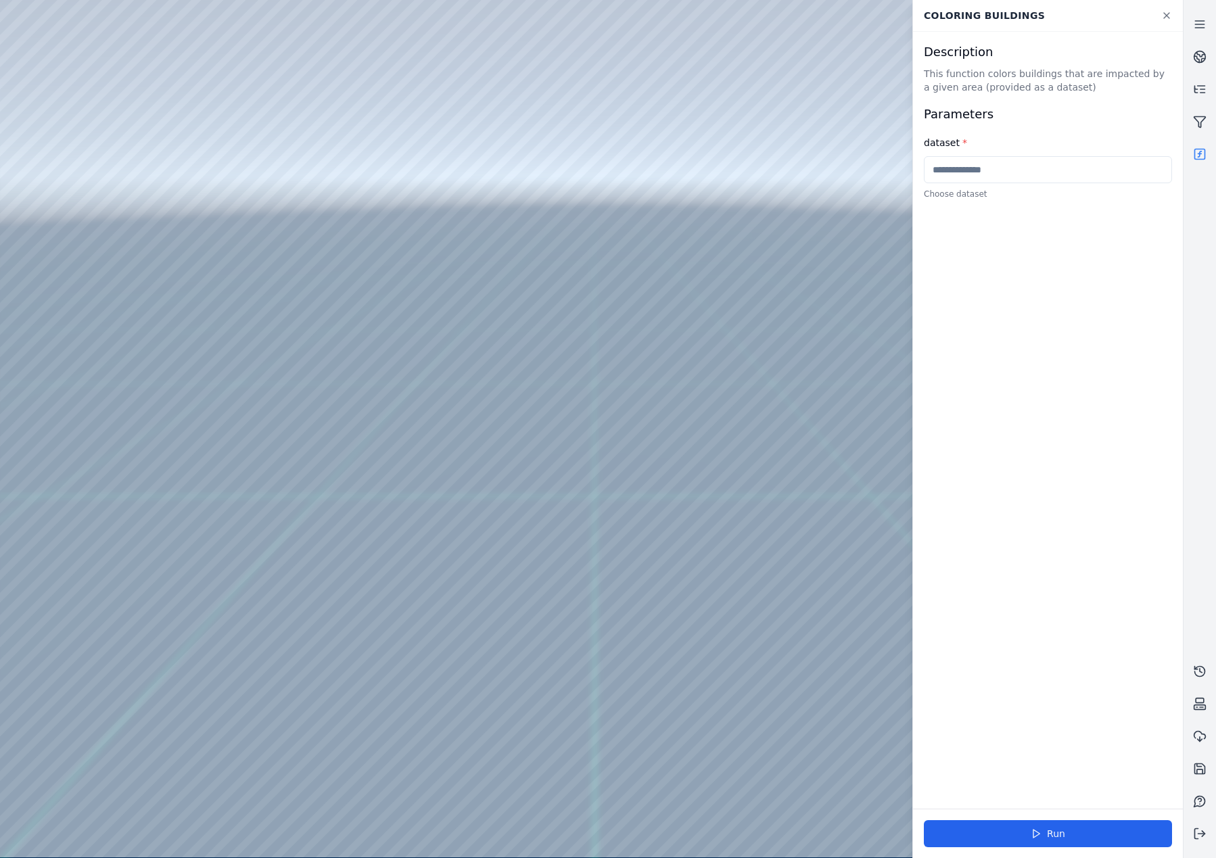
click at [394, 157] on div at bounding box center [591, 429] width 1182 height 858
click at [313, 160] on div at bounding box center [591, 429] width 1182 height 858
click at [1172, 14] on link at bounding box center [1166, 15] width 27 height 24
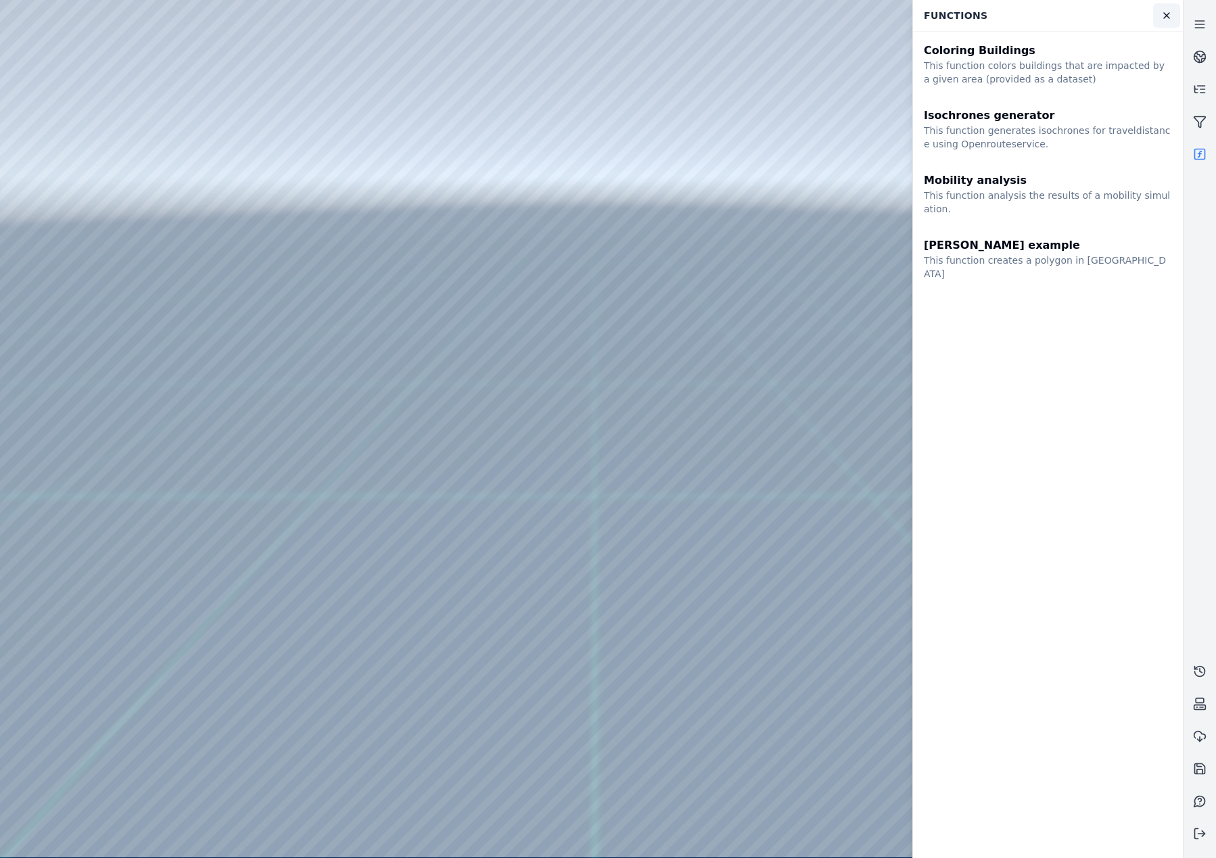
click at [1167, 14] on icon at bounding box center [1166, 15] width 11 height 11
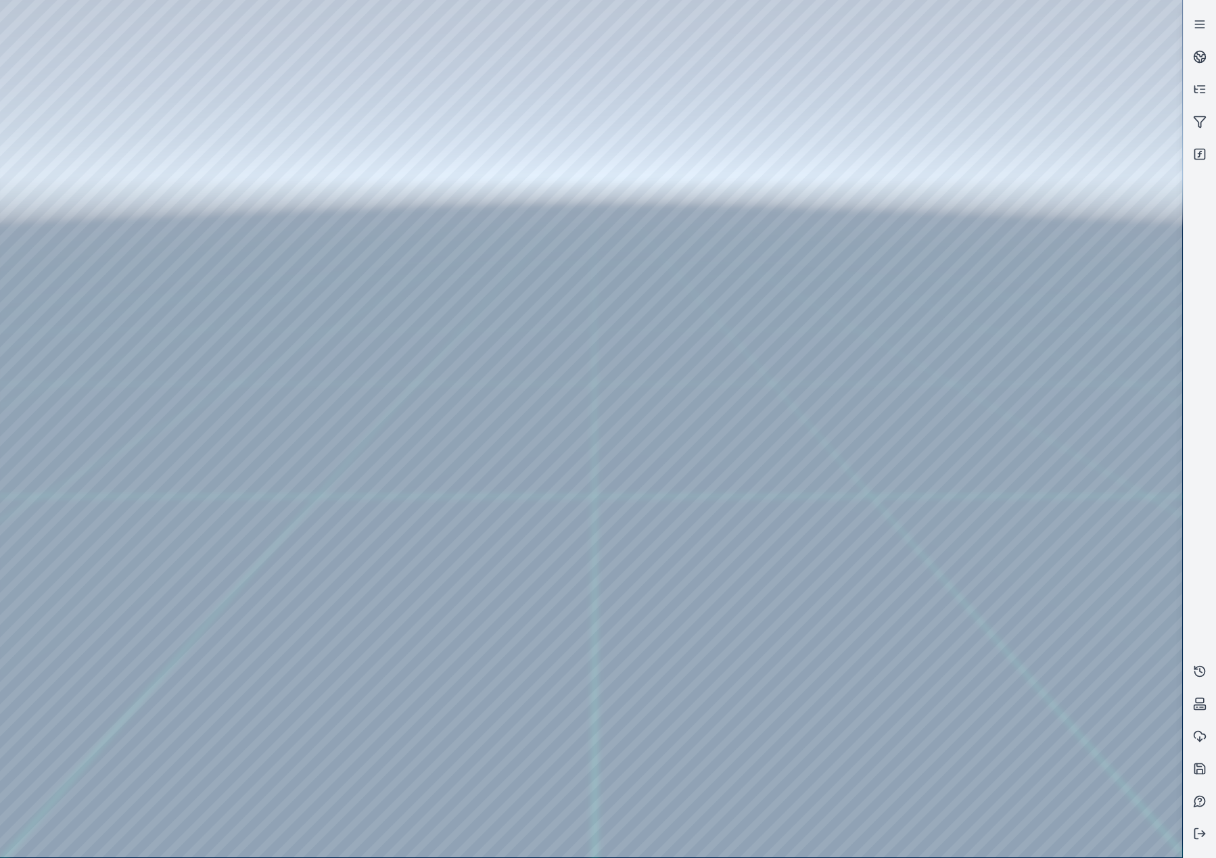
click at [1091, 25] on div at bounding box center [591, 429] width 1182 height 858
click at [1115, 26] on div at bounding box center [591, 429] width 1182 height 858
click at [1073, 80] on div at bounding box center [591, 429] width 1182 height 858
click at [1083, 78] on div at bounding box center [591, 429] width 1182 height 858
drag, startPoint x: 1081, startPoint y: 78, endPoint x: 953, endPoint y: 82, distance: 127.9
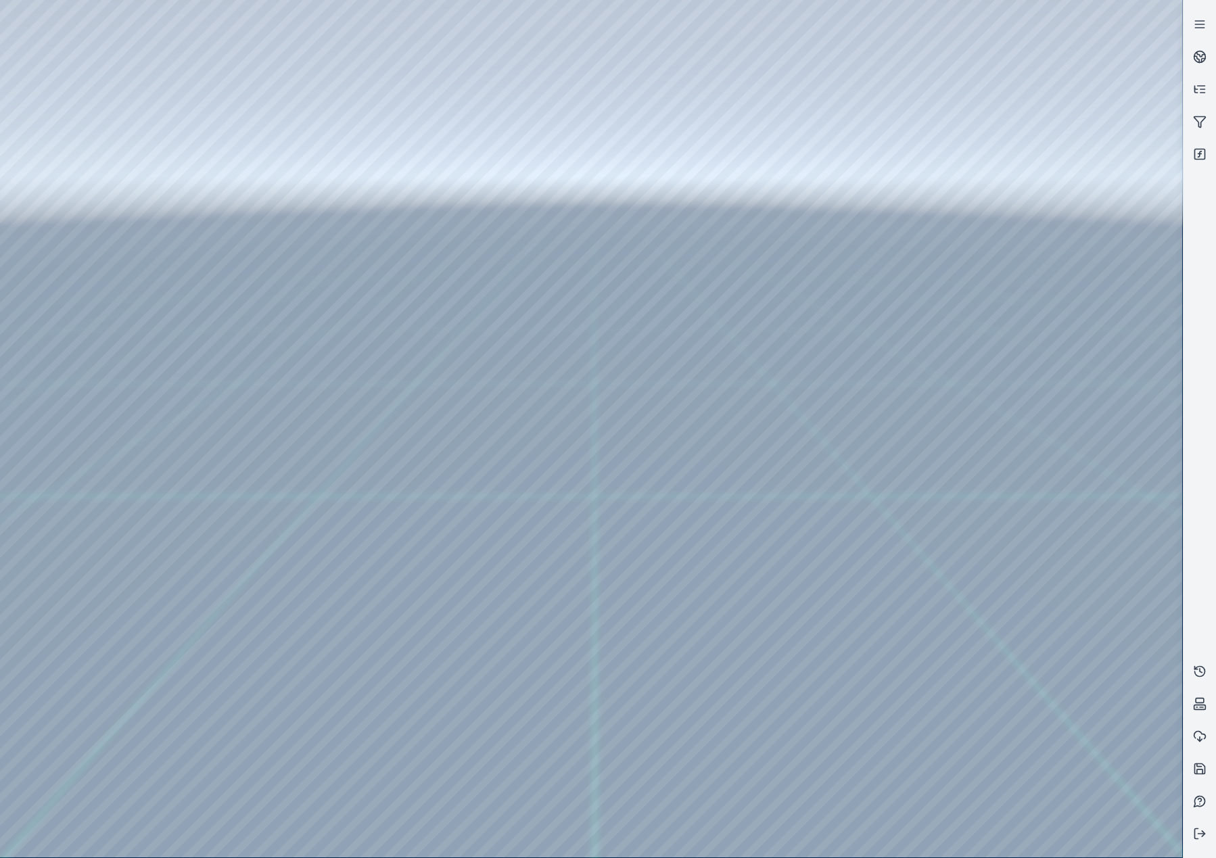
click at [953, 82] on div at bounding box center [591, 429] width 1182 height 858
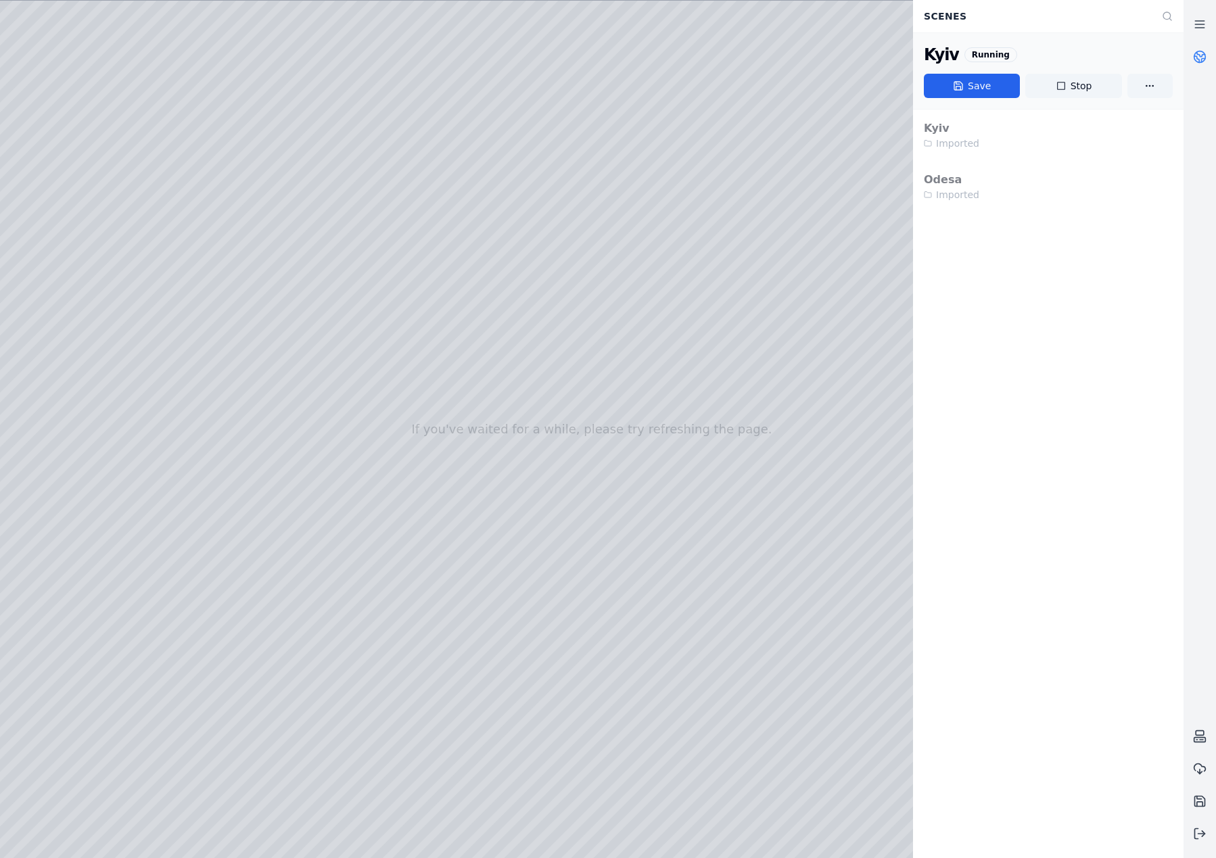
drag, startPoint x: 691, startPoint y: 412, endPoint x: 210, endPoint y: 282, distance: 497.5
drag, startPoint x: 235, startPoint y: 389, endPoint x: 265, endPoint y: 381, distance: 31.5
drag, startPoint x: 45, startPoint y: 333, endPoint x: 369, endPoint y: 337, distance: 324.7
drag, startPoint x: 311, startPoint y: 374, endPoint x: 831, endPoint y: 310, distance: 523.4
drag, startPoint x: 340, startPoint y: 367, endPoint x: 643, endPoint y: 297, distance: 311.1
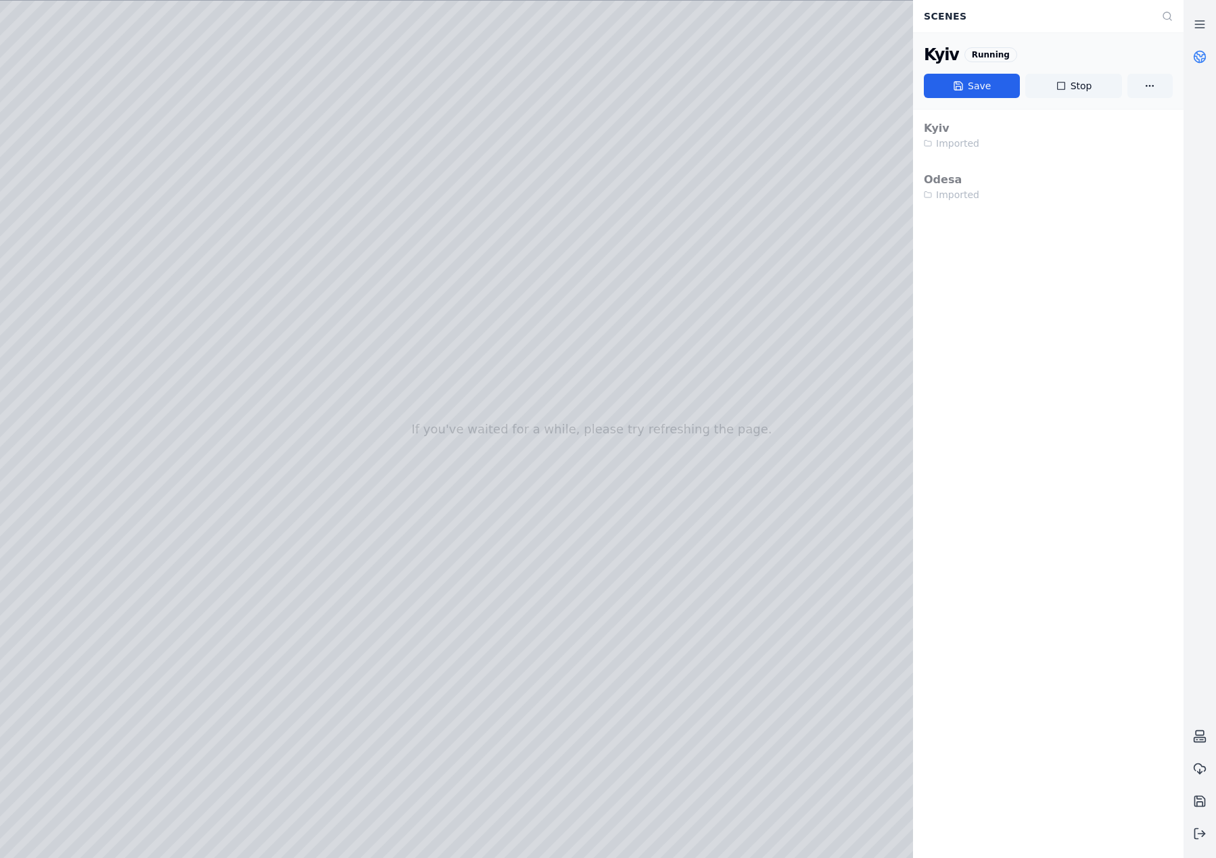
drag, startPoint x: 438, startPoint y: 506, endPoint x: 332, endPoint y: 483, distance: 108.7
drag, startPoint x: 590, startPoint y: 495, endPoint x: 177, endPoint y: 395, distance: 424.6
drag, startPoint x: 560, startPoint y: 506, endPoint x: 362, endPoint y: 701, distance: 278.4
drag, startPoint x: 700, startPoint y: 411, endPoint x: 199, endPoint y: 423, distance: 501.3
drag, startPoint x: 471, startPoint y: 354, endPoint x: 425, endPoint y: 523, distance: 174.8
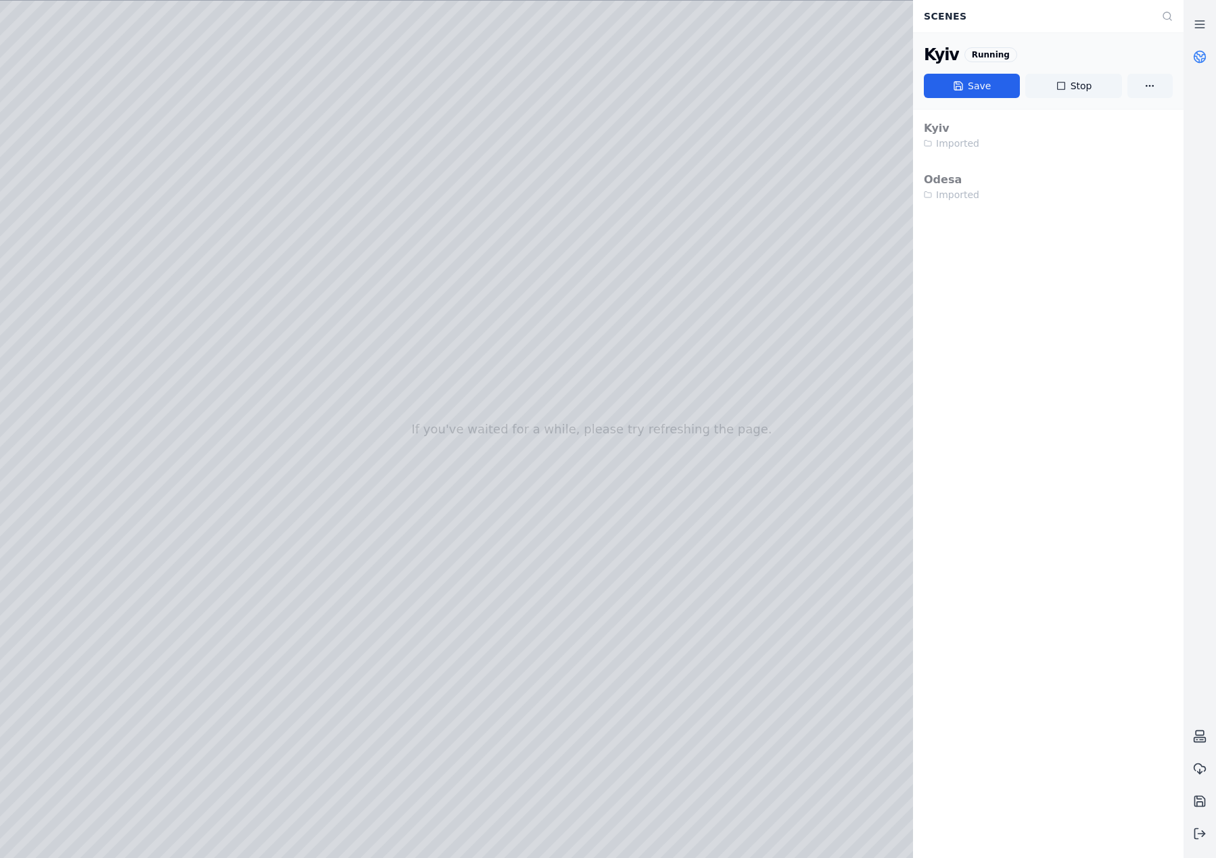
drag, startPoint x: 379, startPoint y: 484, endPoint x: 446, endPoint y: 657, distance: 185.9
drag, startPoint x: 358, startPoint y: 486, endPoint x: 413, endPoint y: 714, distance: 234.4
drag, startPoint x: 394, startPoint y: 543, endPoint x: -9, endPoint y: 516, distance: 404.0
drag, startPoint x: -9, startPoint y: 516, endPoint x: 317, endPoint y: 566, distance: 329.2
drag, startPoint x: 303, startPoint y: 525, endPoint x: 353, endPoint y: 246, distance: 283.1
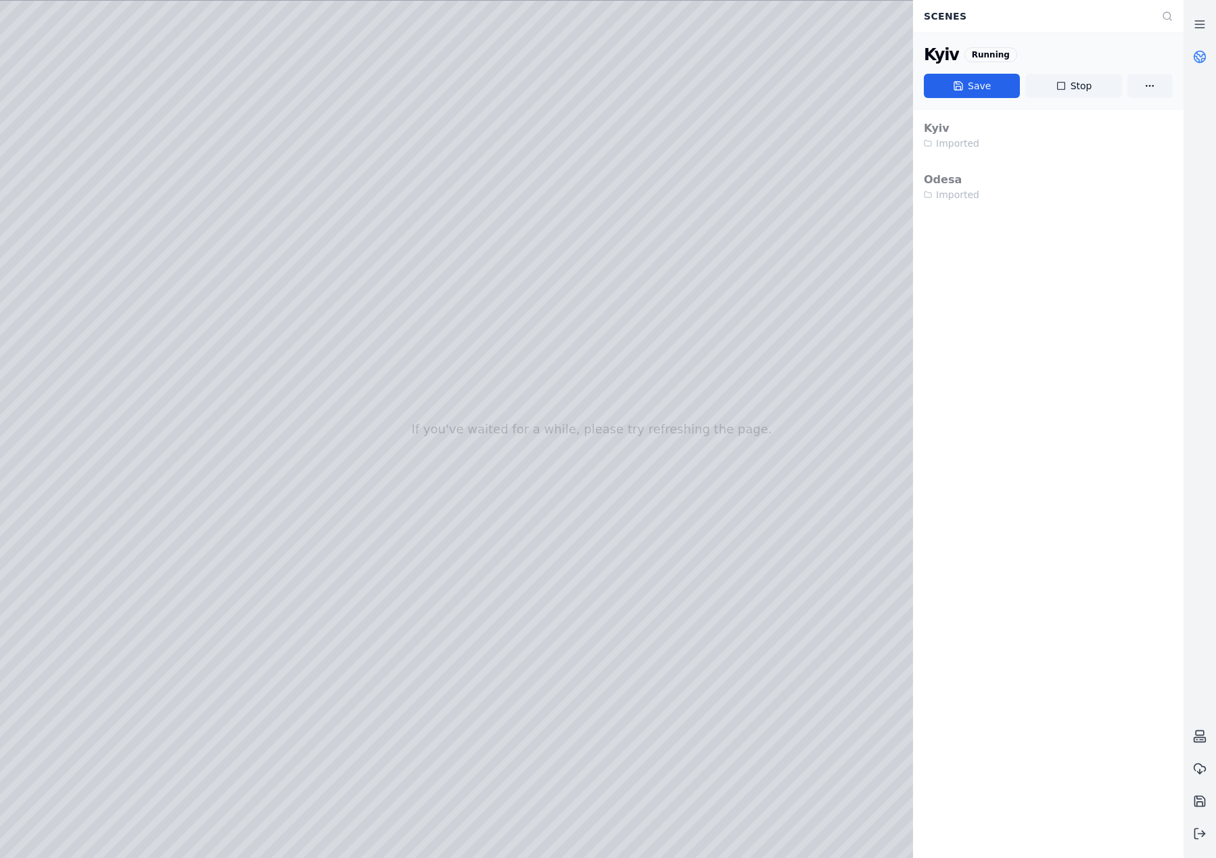
drag, startPoint x: 348, startPoint y: 463, endPoint x: 452, endPoint y: 384, distance: 131.2
click at [1207, 831] on button at bounding box center [1200, 834] width 32 height 32
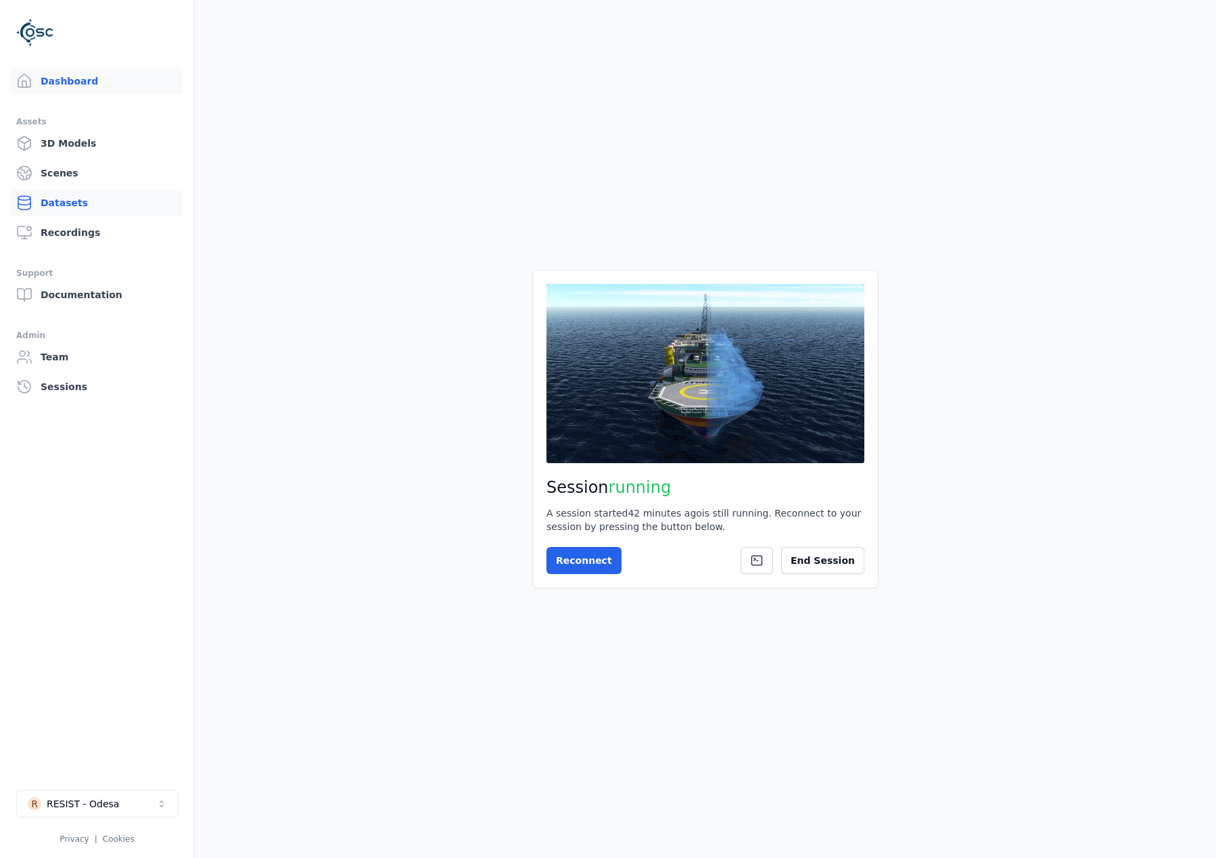
click at [83, 198] on link "Datasets" at bounding box center [97, 202] width 172 height 27
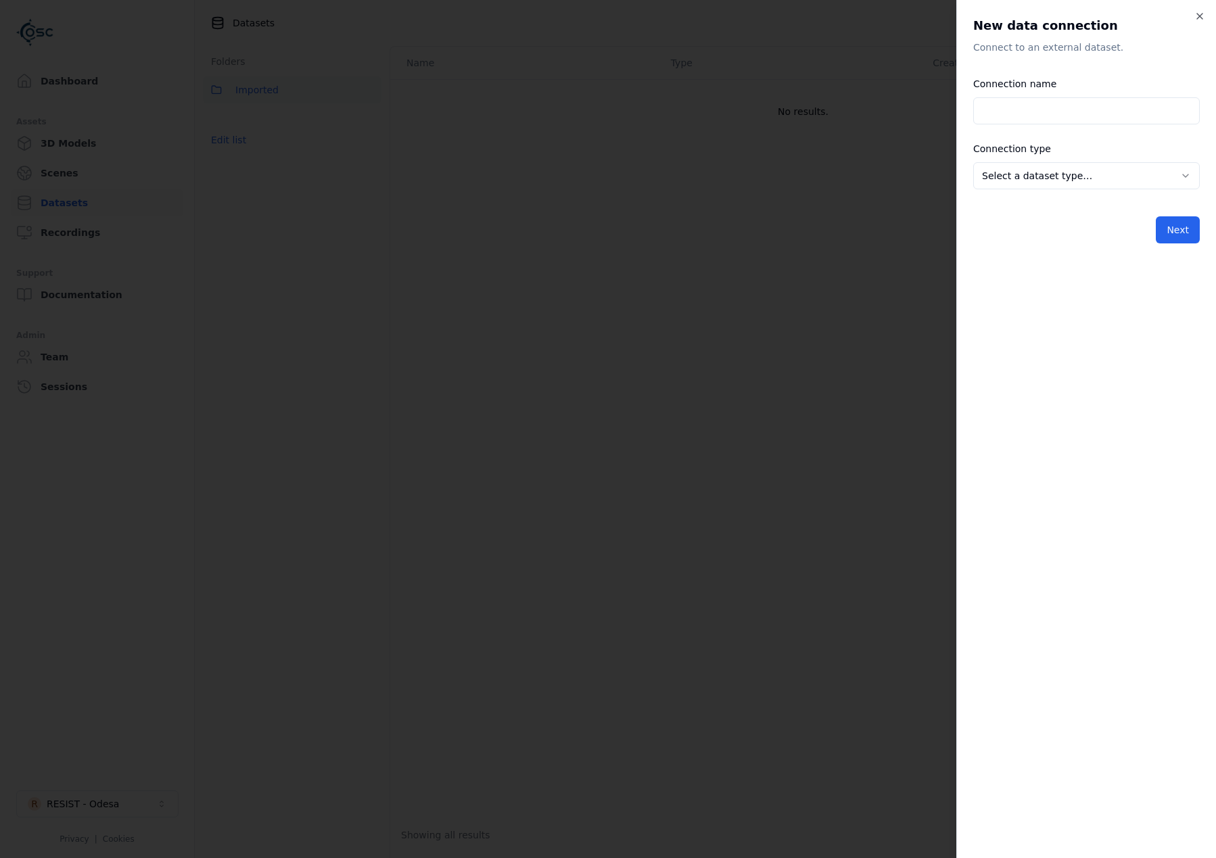
click at [1047, 184] on body "**********" at bounding box center [608, 429] width 1216 height 858
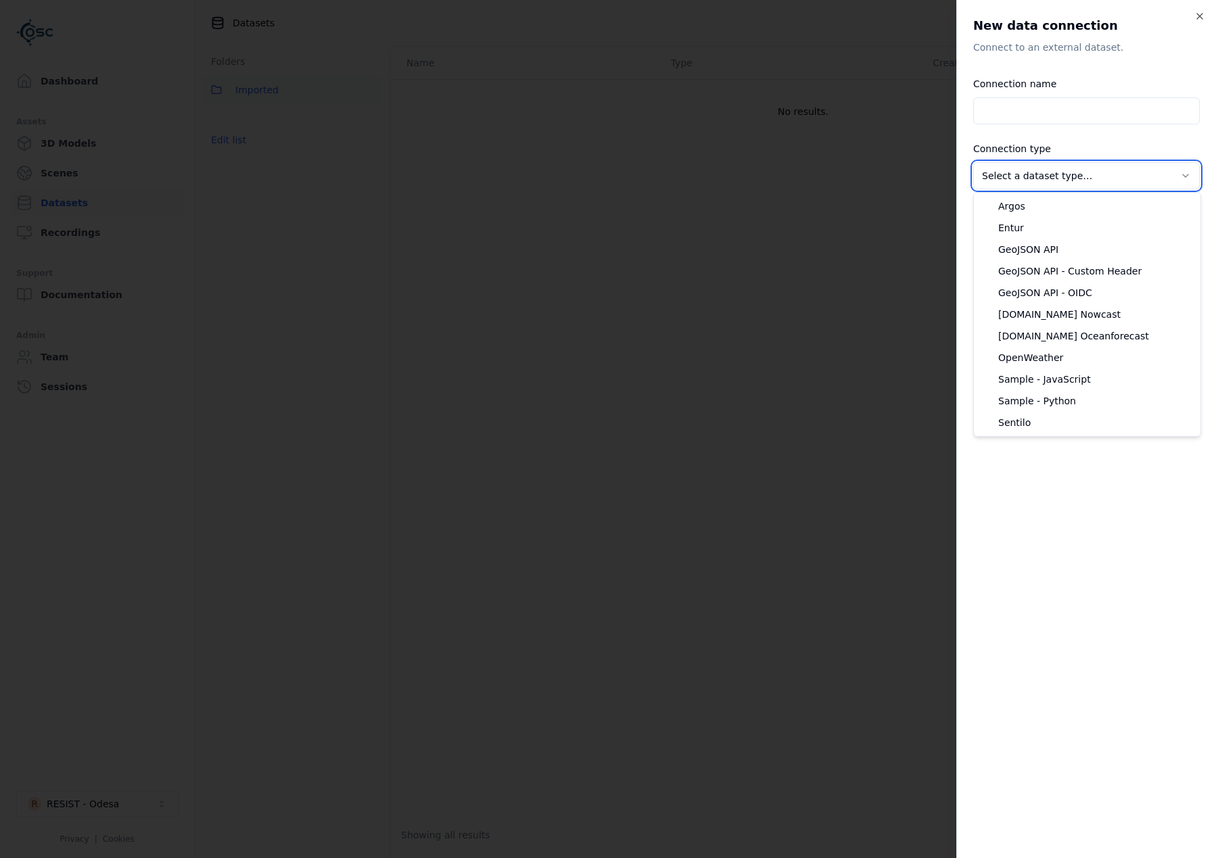
click at [1052, 112] on body "**********" at bounding box center [608, 429] width 1216 height 858
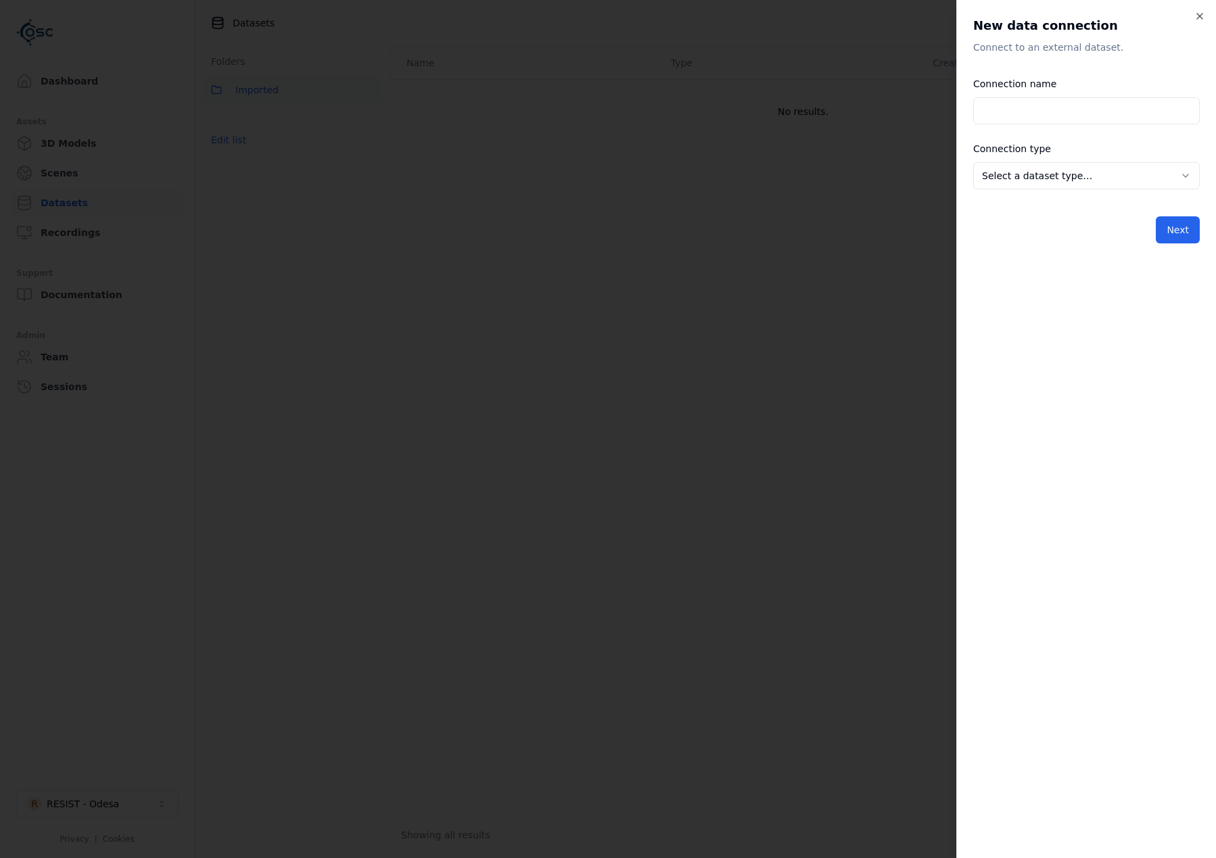
click at [1055, 106] on input "Connection name" at bounding box center [1086, 110] width 227 height 27
type input "***"
click at [1058, 177] on body "**********" at bounding box center [608, 429] width 1216 height 858
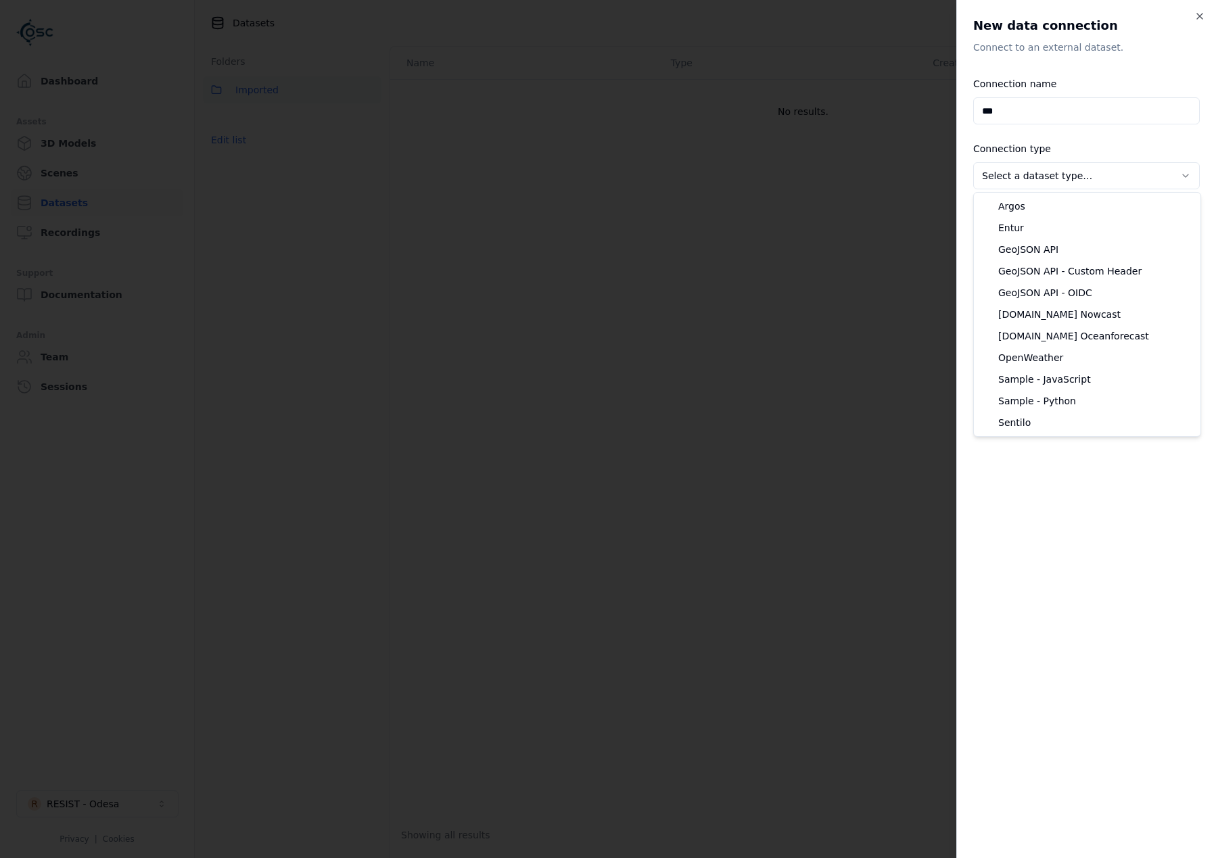
select select "**********"
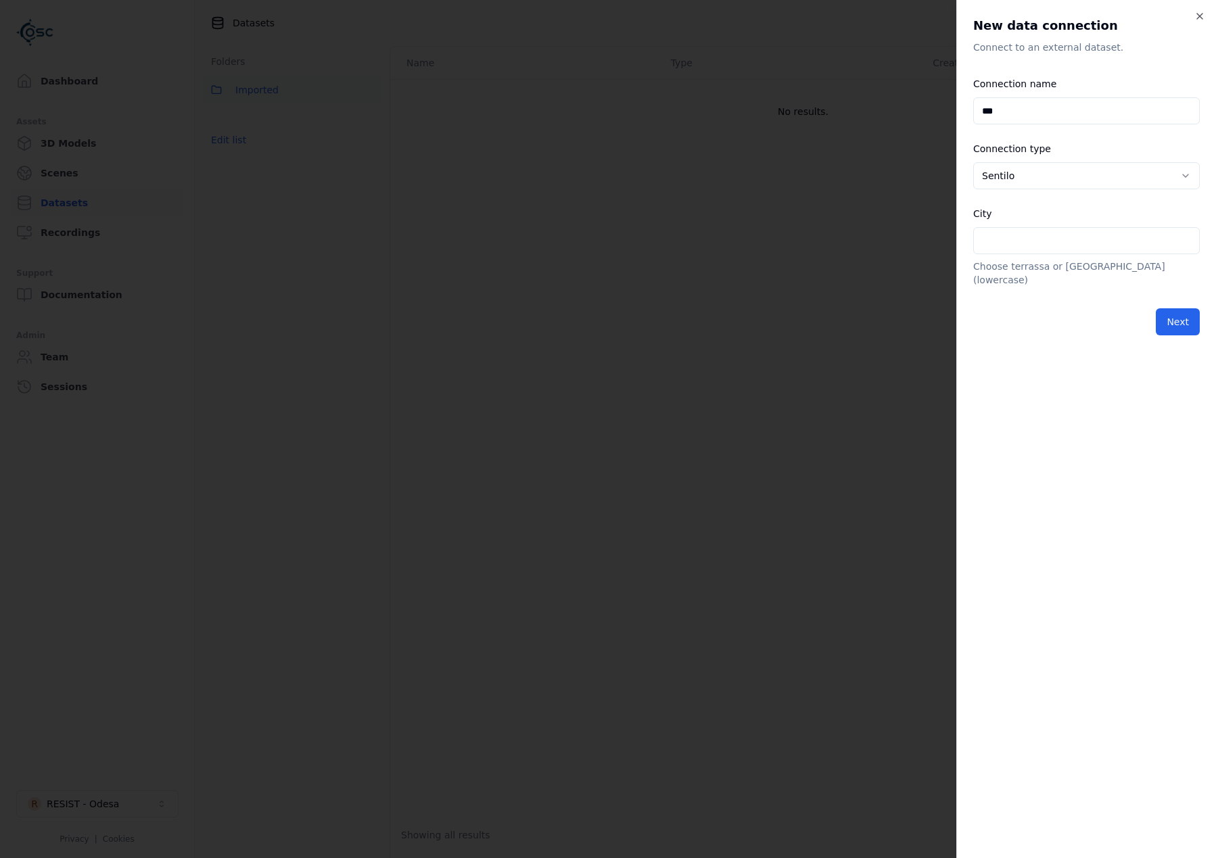
click at [1153, 308] on div "Next" at bounding box center [1086, 321] width 227 height 27
click at [1168, 308] on button "Next" at bounding box center [1178, 321] width 44 height 27
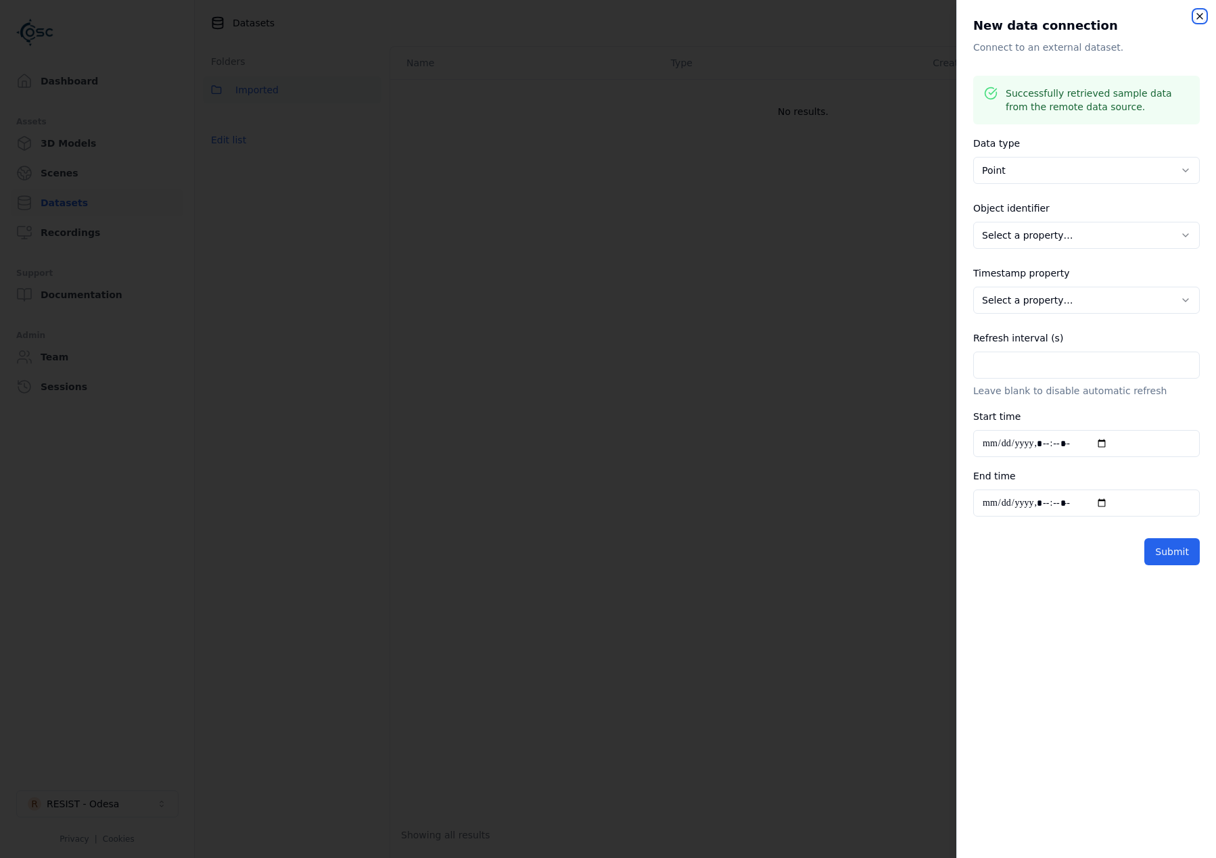
click at [1201, 11] on icon "button" at bounding box center [1200, 16] width 11 height 11
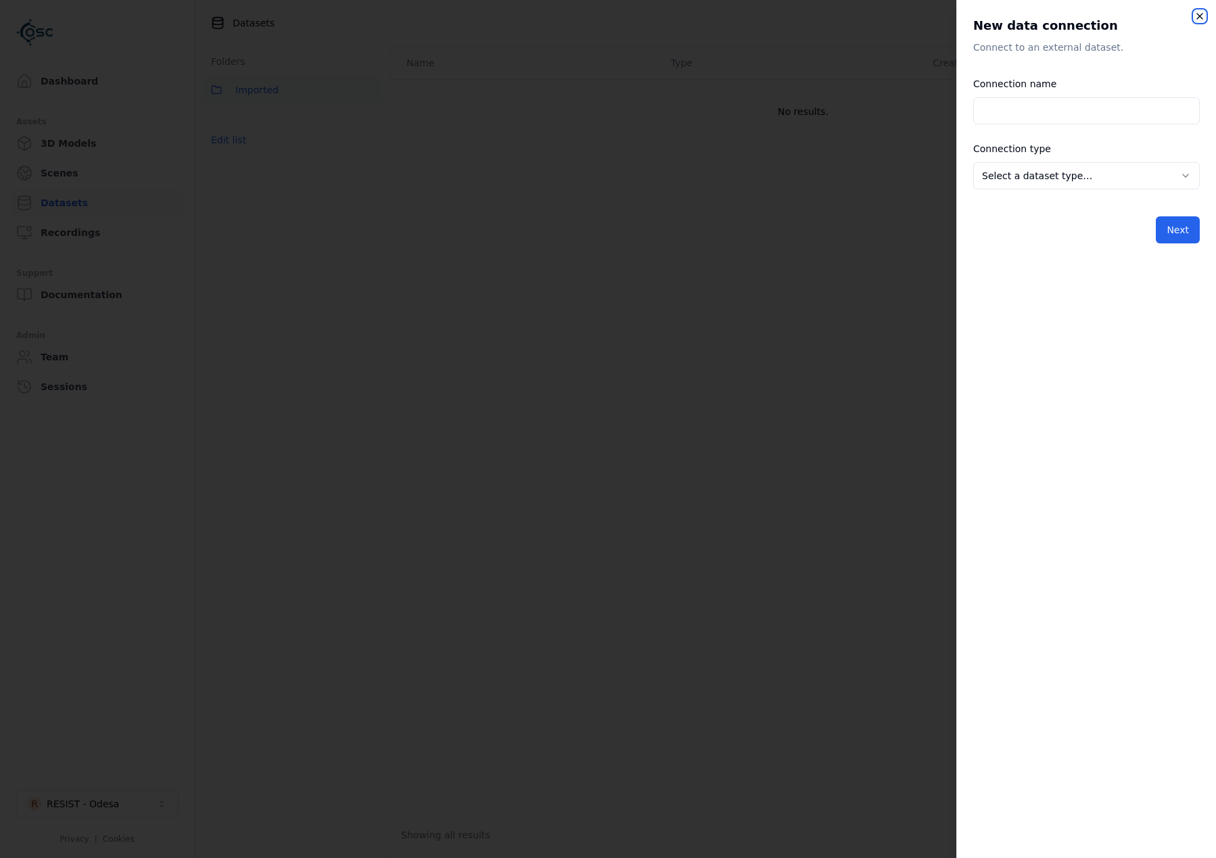
click at [1200, 20] on icon "button" at bounding box center [1200, 16] width 11 height 11
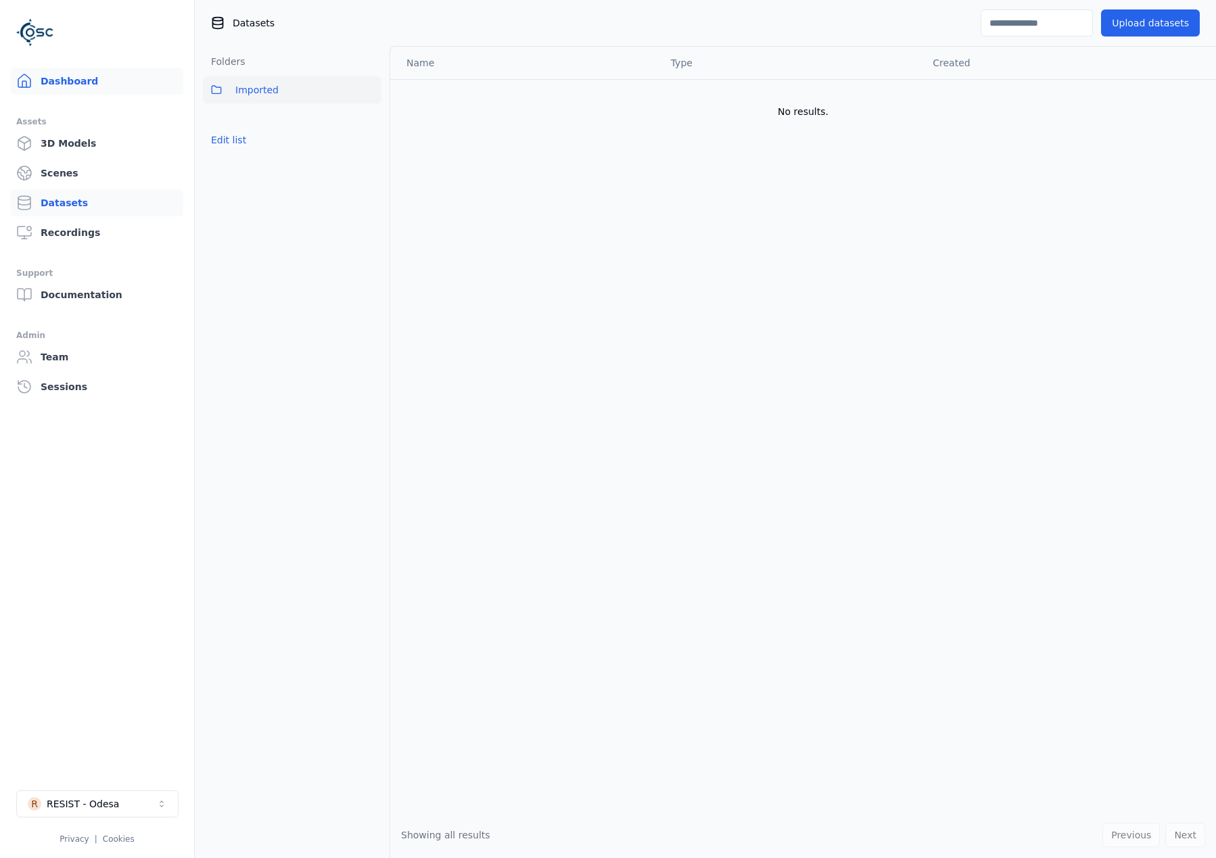
click at [101, 85] on link "Dashboard" at bounding box center [97, 81] width 172 height 27
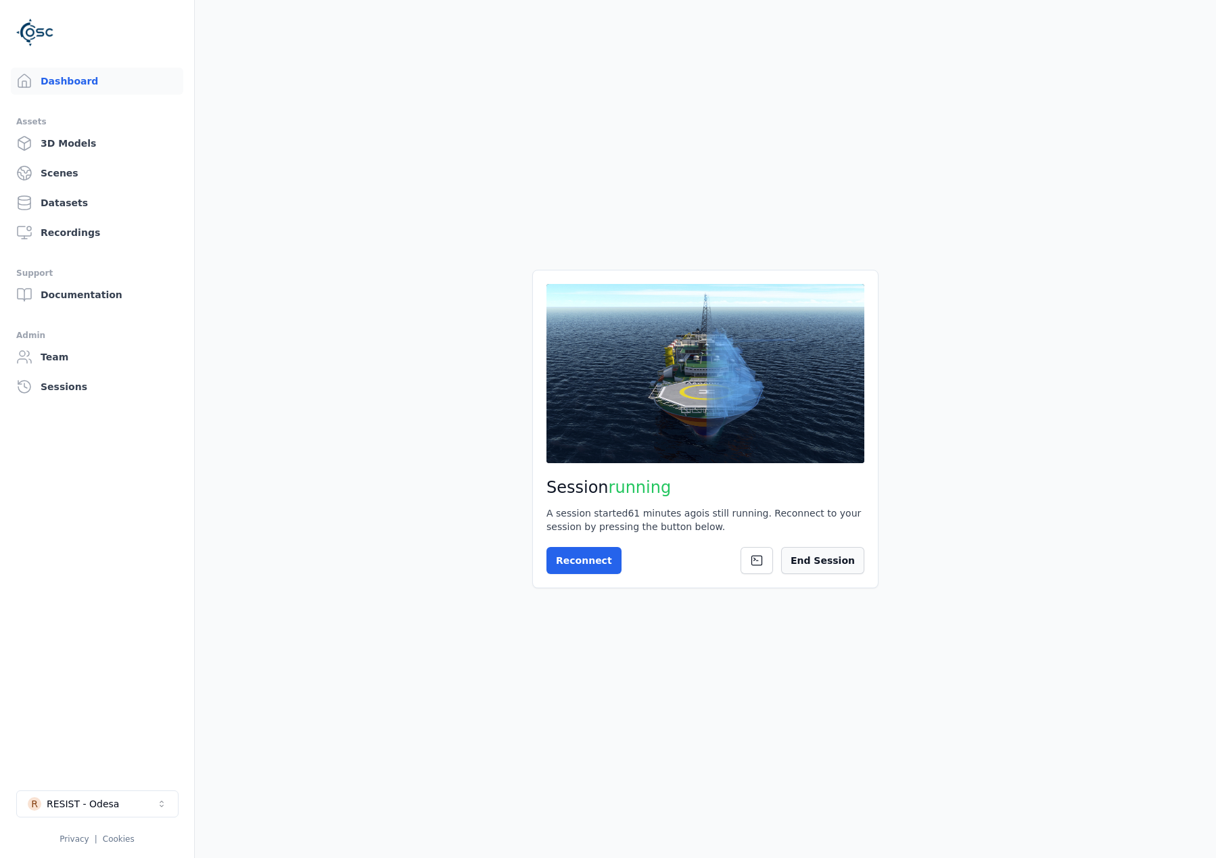
click at [837, 565] on button "End Session" at bounding box center [822, 560] width 83 height 27
click at [596, 565] on button "Start Session" at bounding box center [601, 560] width 108 height 27
click at [590, 555] on button "Connect" at bounding box center [578, 560] width 62 height 27
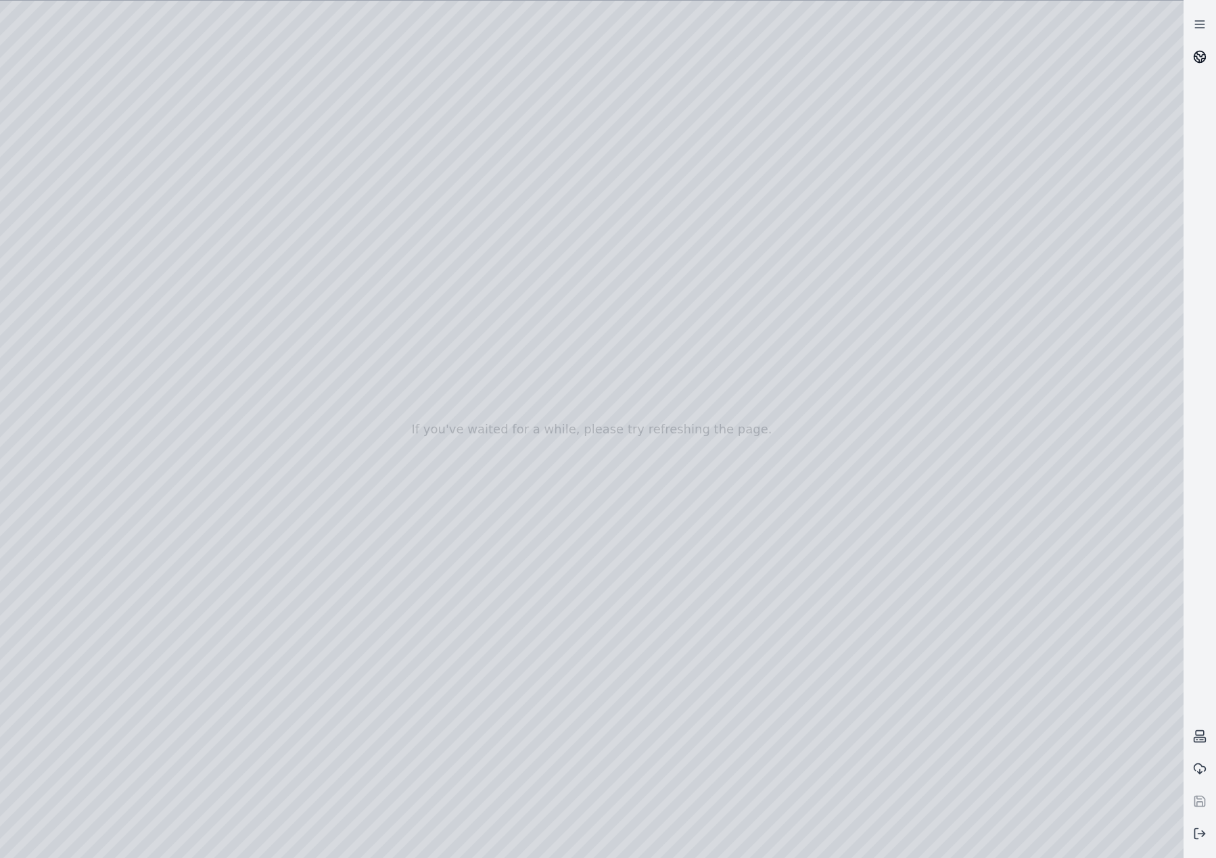
click at [1210, 59] on link at bounding box center [1200, 57] width 32 height 32
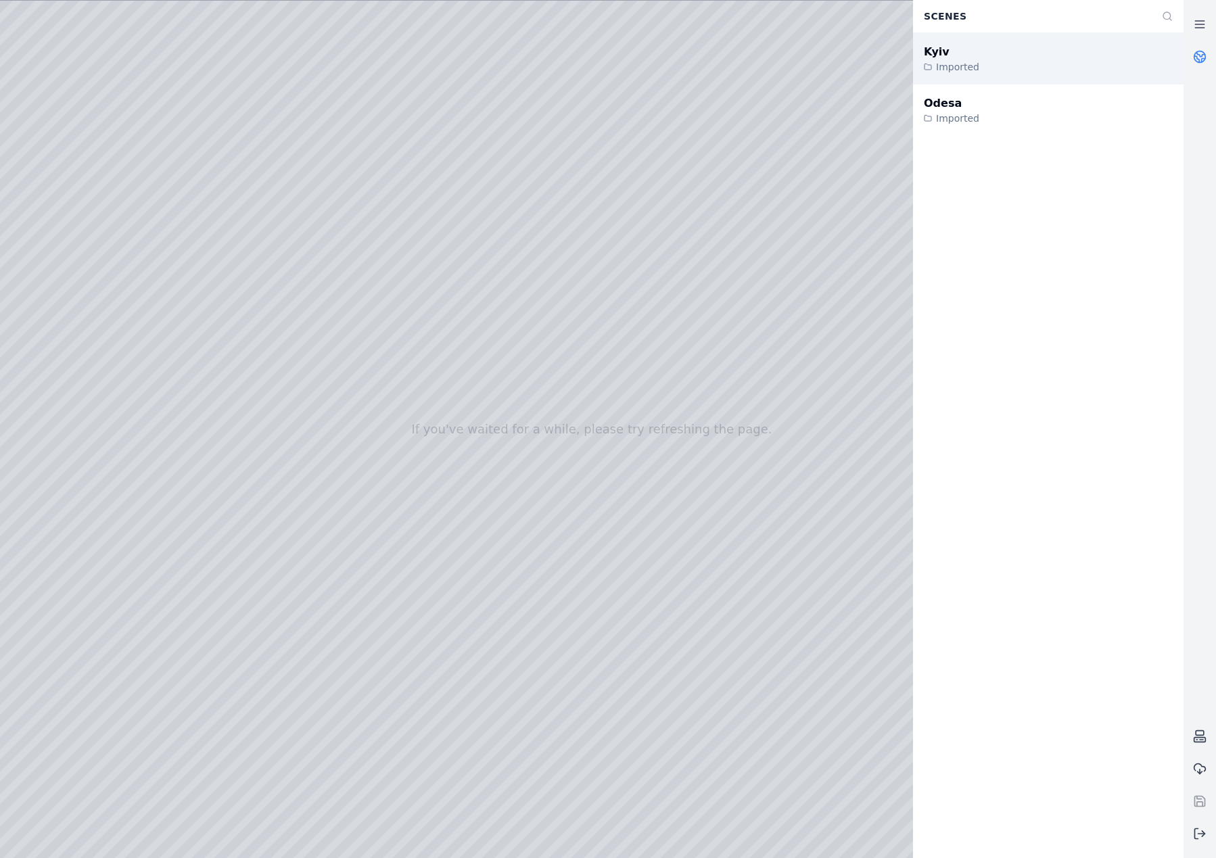
click at [972, 68] on div "Imported" at bounding box center [951, 67] width 55 height 14
